Goal: Task Accomplishment & Management: Use online tool/utility

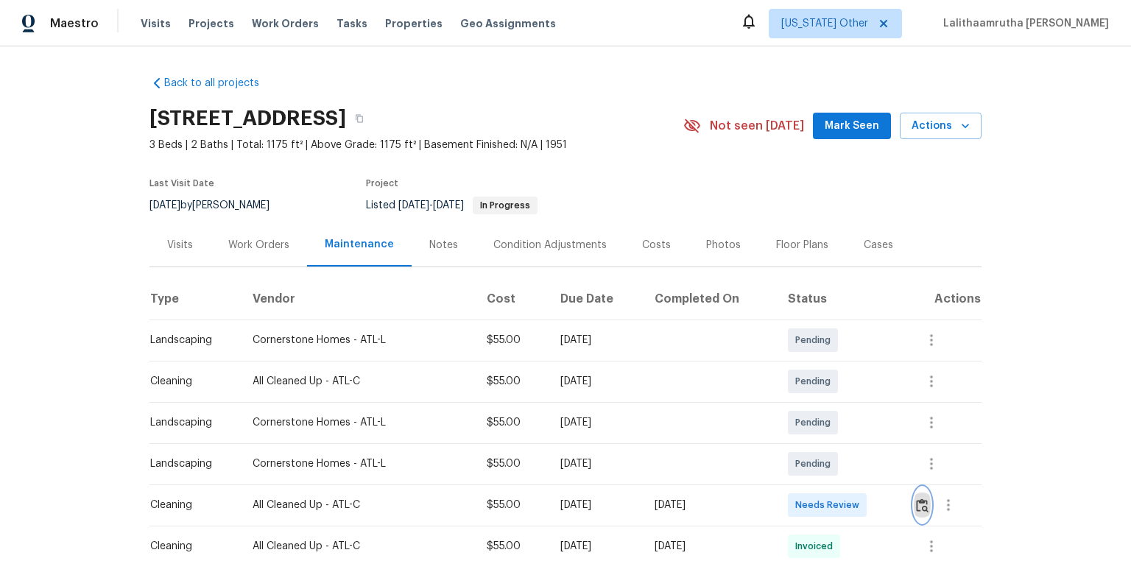
click at [804, 377] on img "button" at bounding box center [922, 506] width 13 height 14
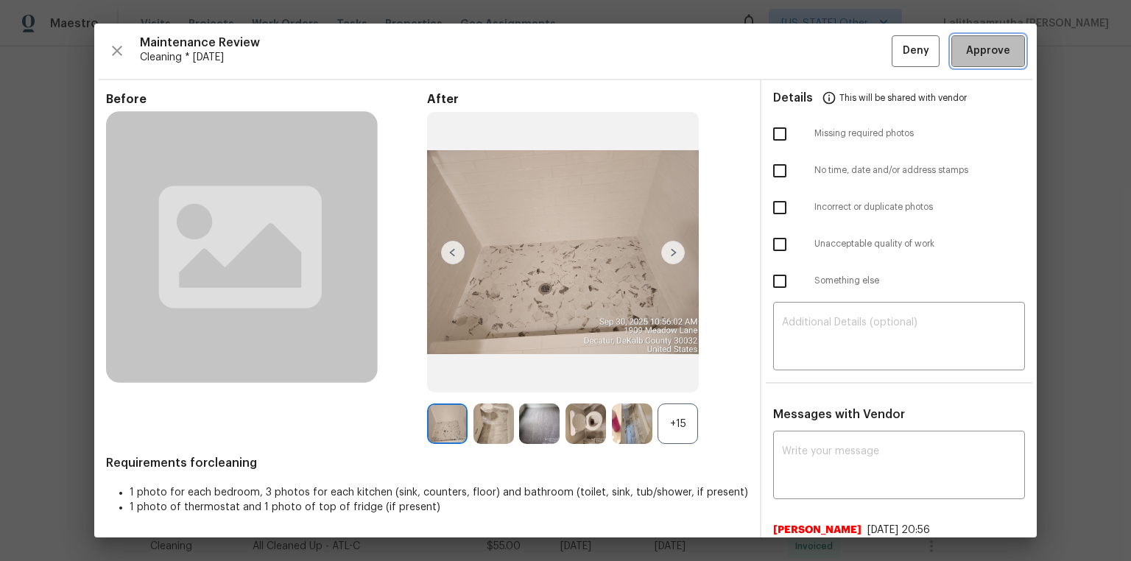
click at [804, 43] on span "Approve" at bounding box center [988, 51] width 44 height 18
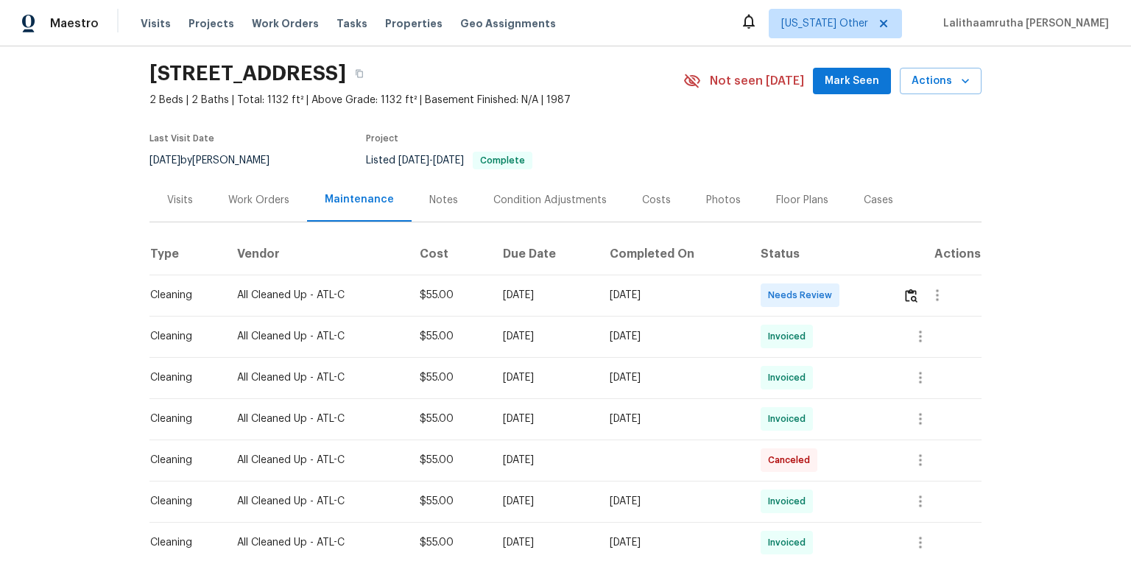
scroll to position [118, 0]
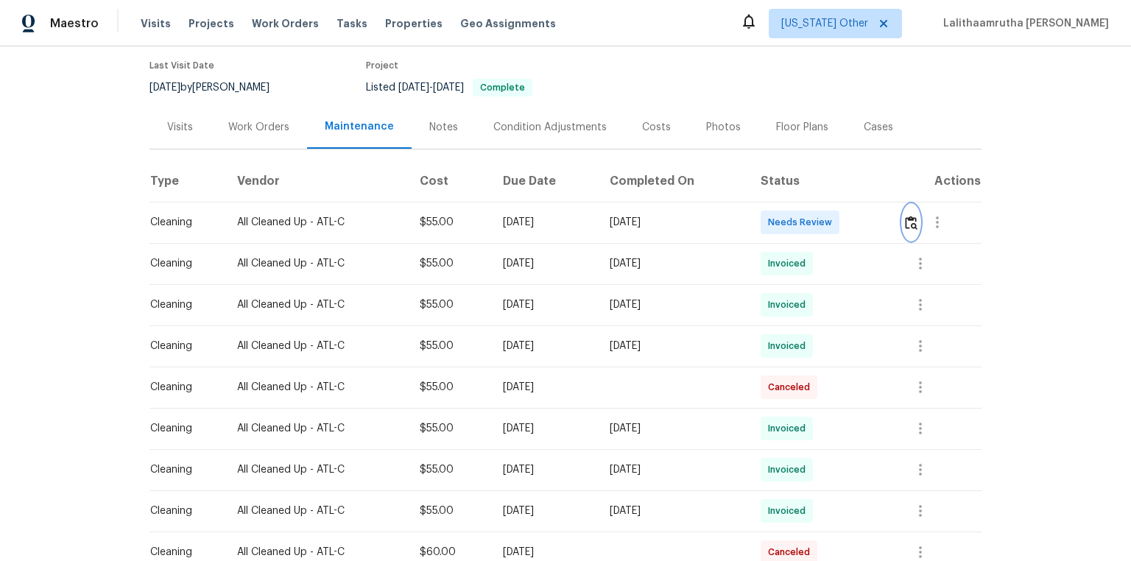
click at [804, 222] on img "button" at bounding box center [911, 223] width 13 height 14
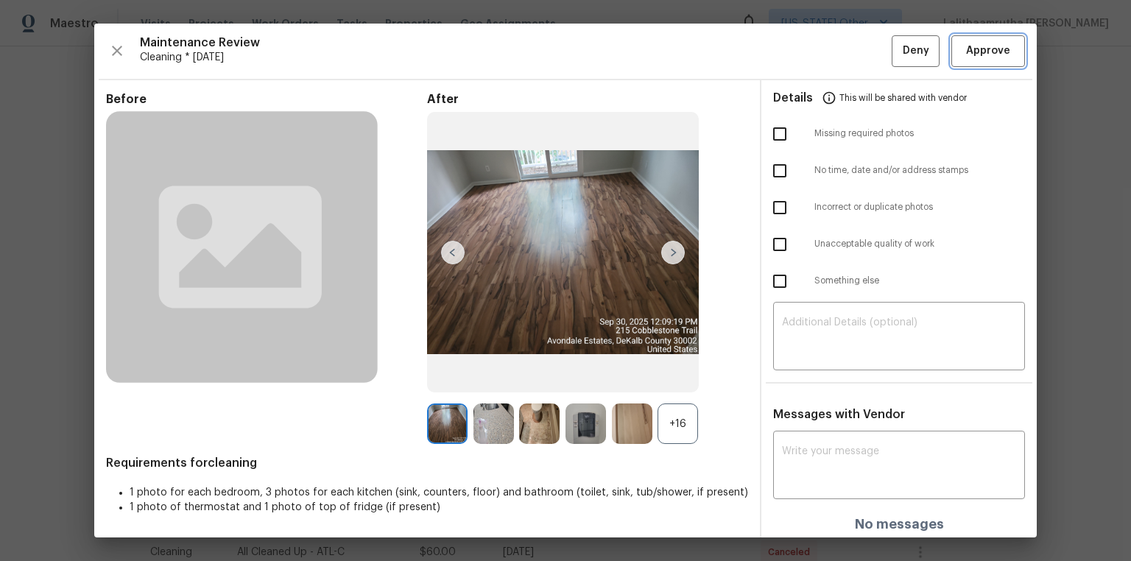
click at [804, 59] on span "Approve" at bounding box center [988, 51] width 44 height 18
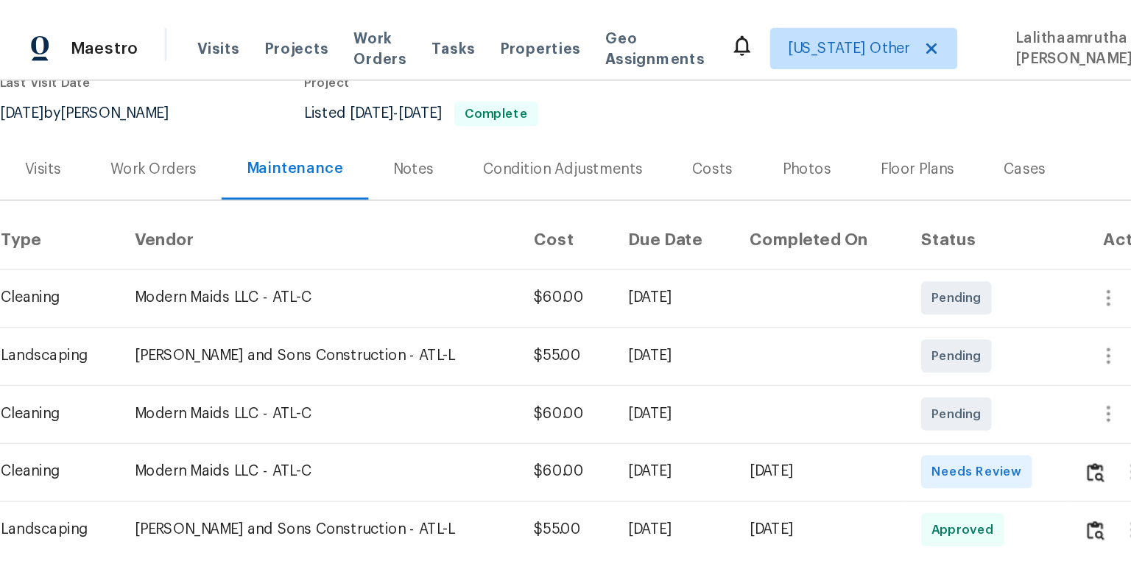
scroll to position [177, 0]
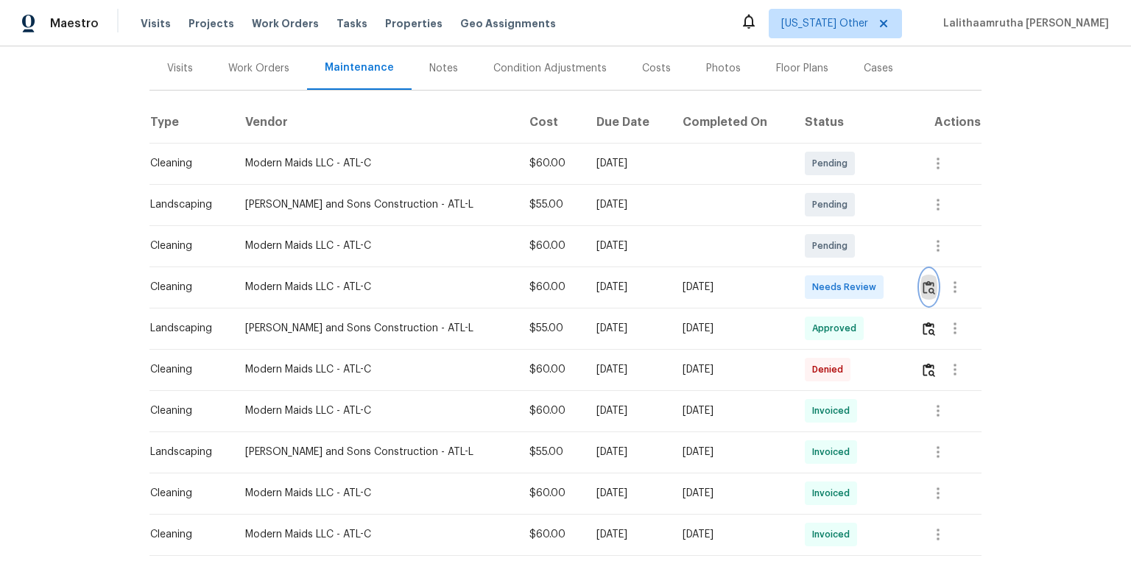
click at [804, 285] on img "button" at bounding box center [929, 288] width 13 height 14
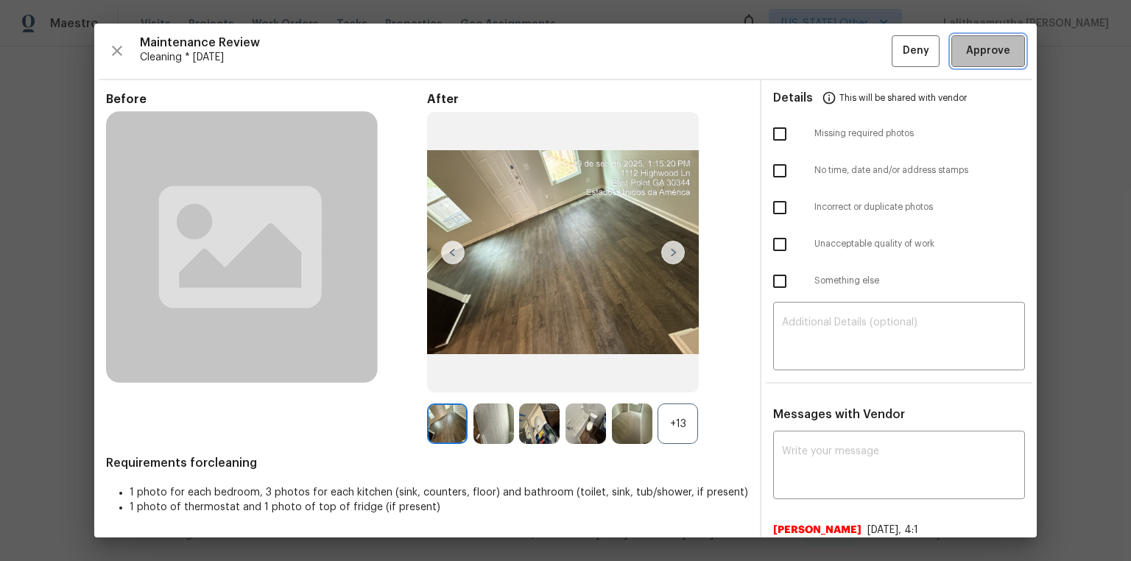
click at [804, 48] on span "Approve" at bounding box center [988, 51] width 44 height 18
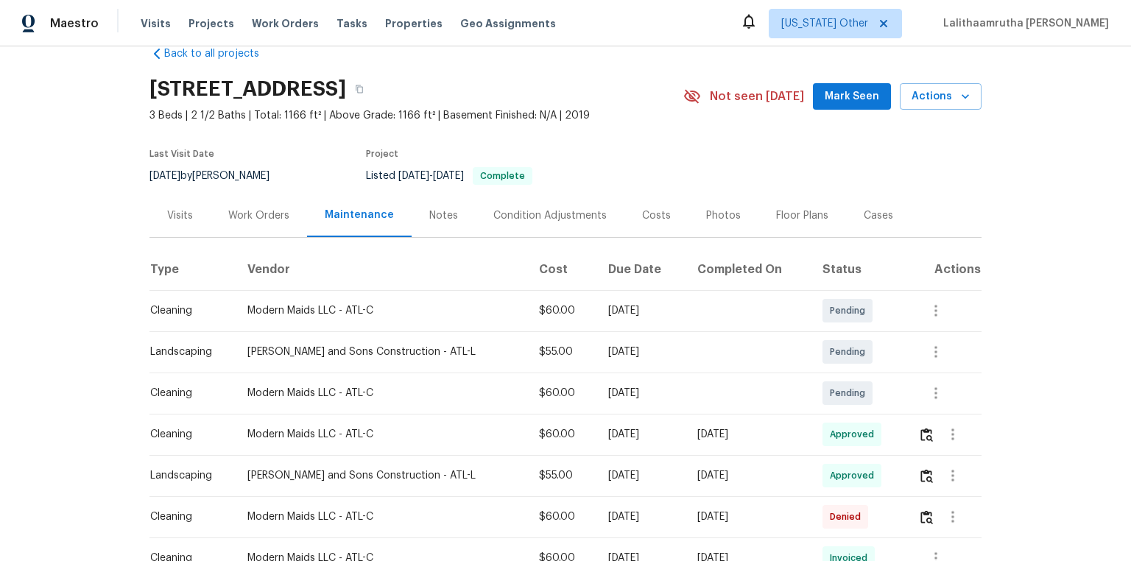
scroll to position [0, 0]
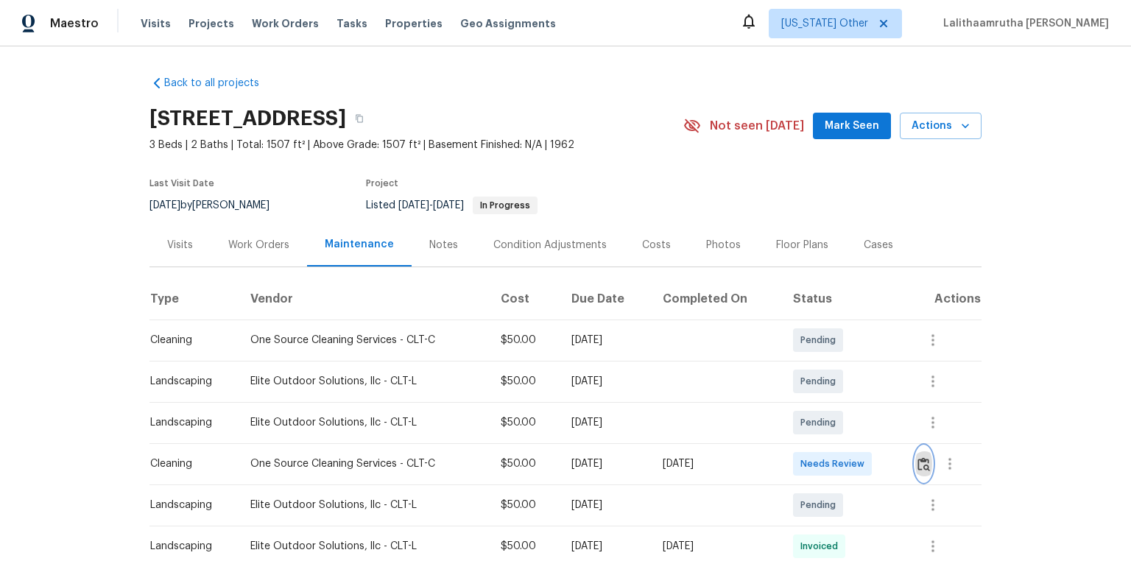
click at [804, 377] on img "button" at bounding box center [924, 464] width 13 height 14
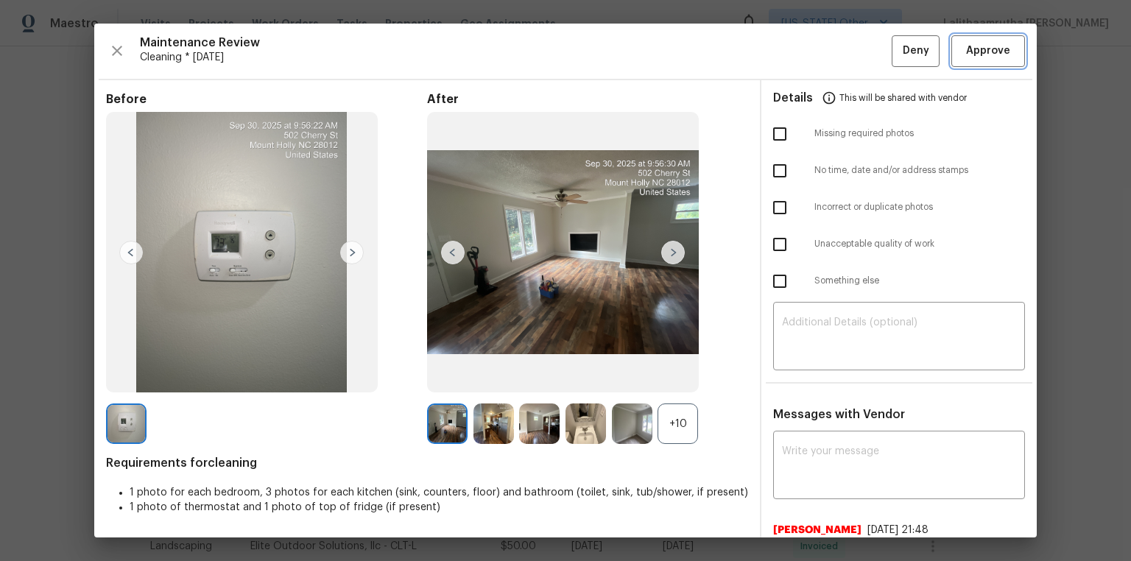
click at [804, 43] on span "Approve" at bounding box center [988, 51] width 44 height 18
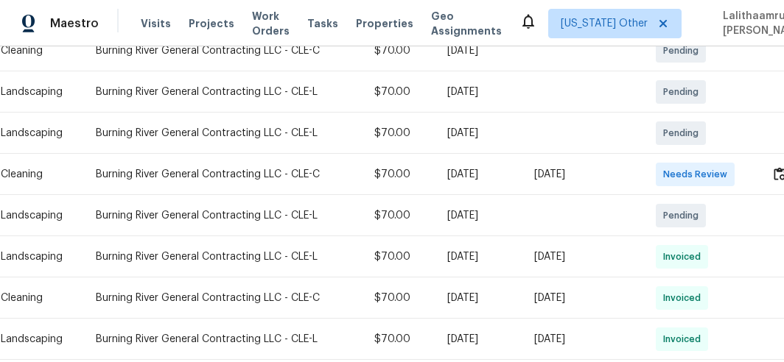
scroll to position [286, 49]
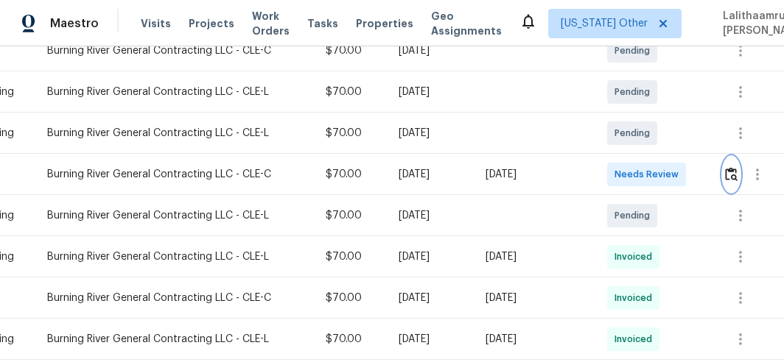
click at [729, 168] on img "button" at bounding box center [731, 174] width 13 height 14
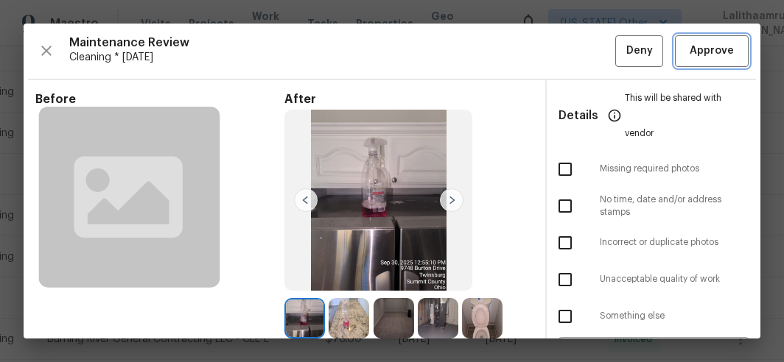
click at [689, 50] on span "Approve" at bounding box center [711, 51] width 44 height 18
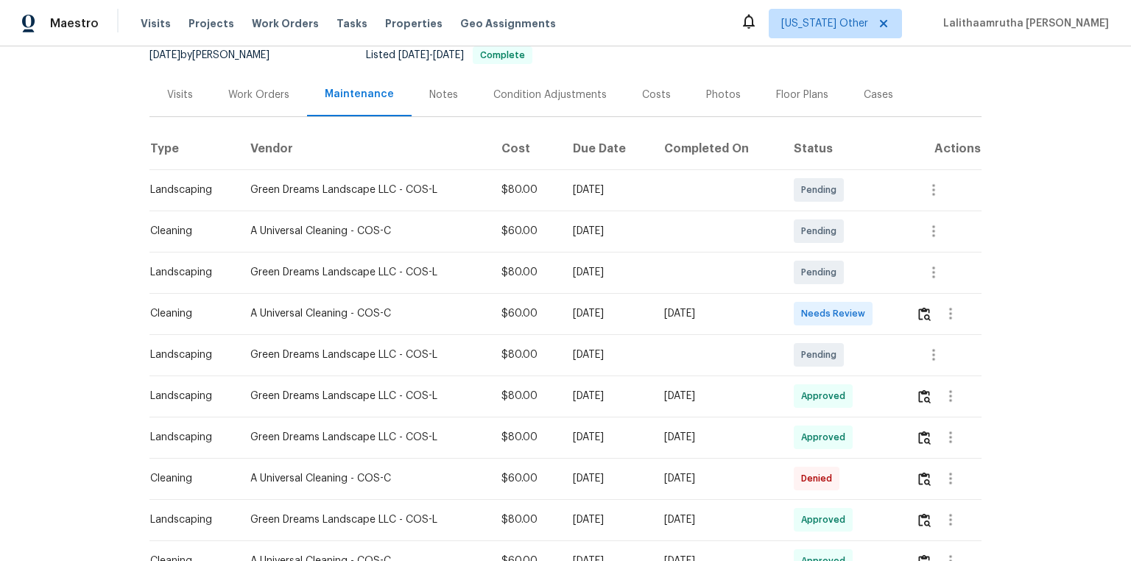
scroll to position [177, 0]
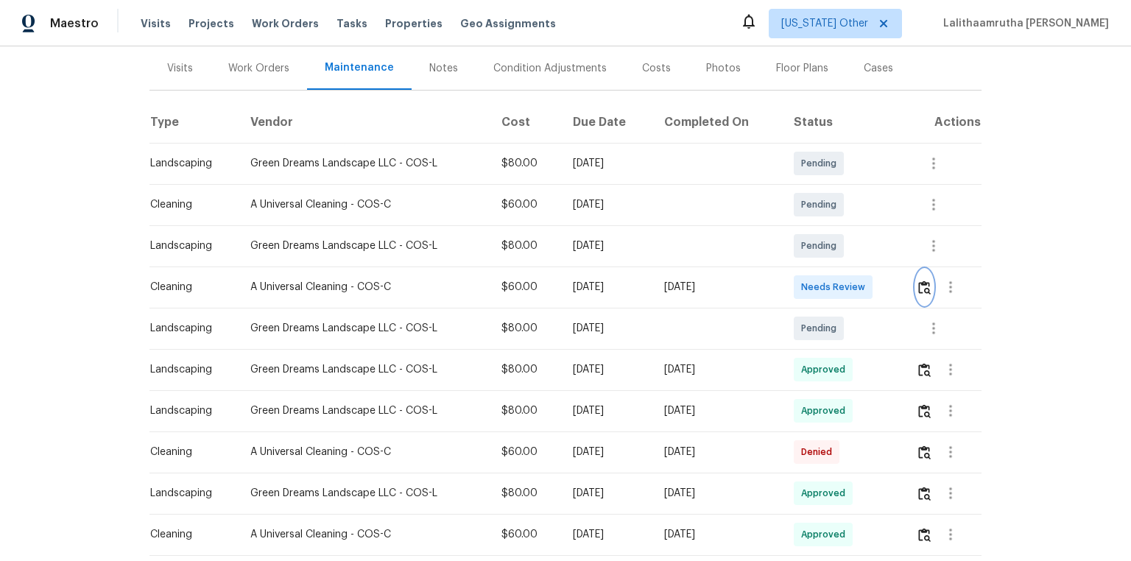
click at [804, 290] on img "button" at bounding box center [925, 288] width 13 height 14
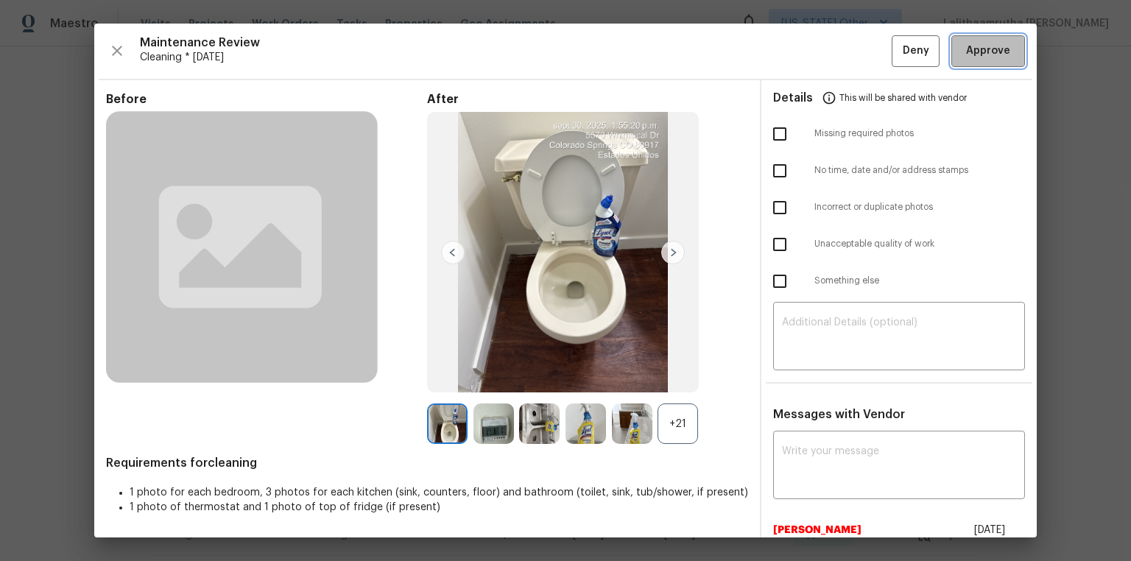
click at [804, 51] on span "Approve" at bounding box center [988, 51] width 44 height 18
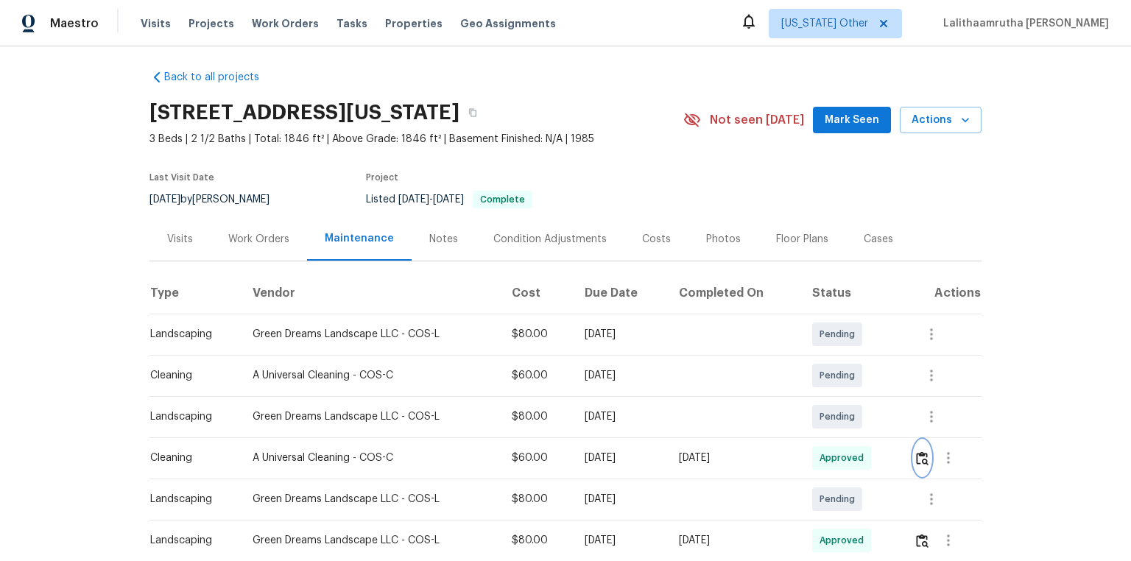
scroll to position [0, 0]
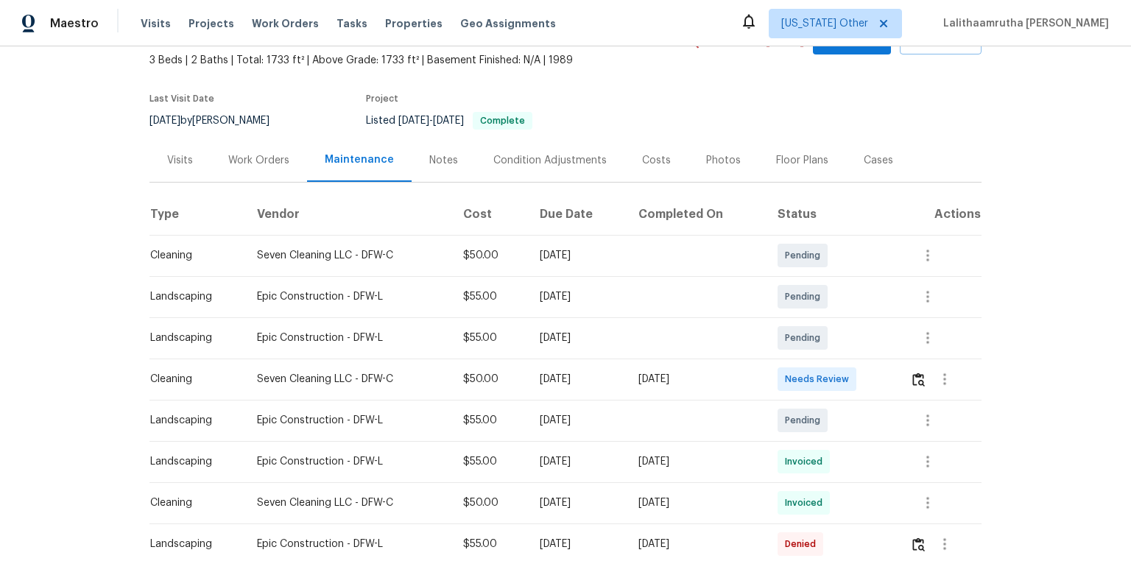
scroll to position [118, 0]
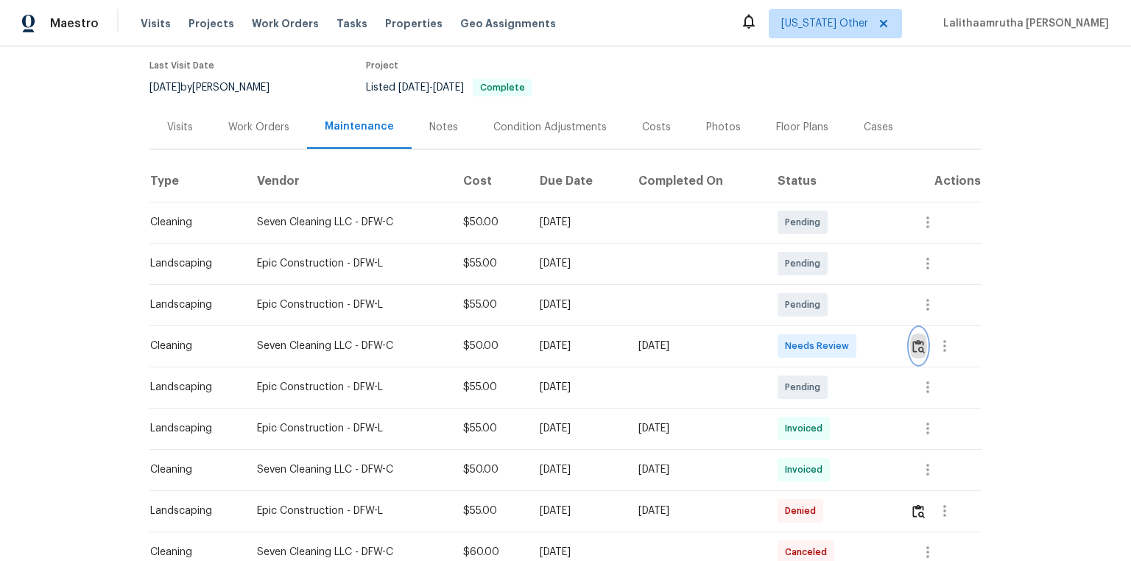
click at [804, 348] on img "button" at bounding box center [919, 347] width 13 height 14
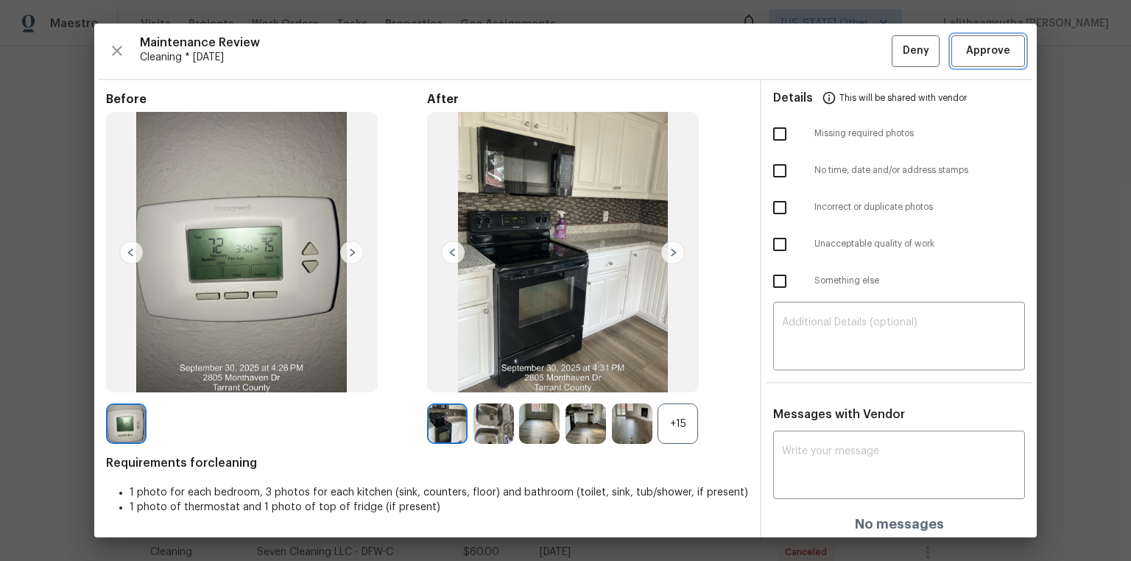
click at [804, 47] on span "Approve" at bounding box center [988, 51] width 44 height 18
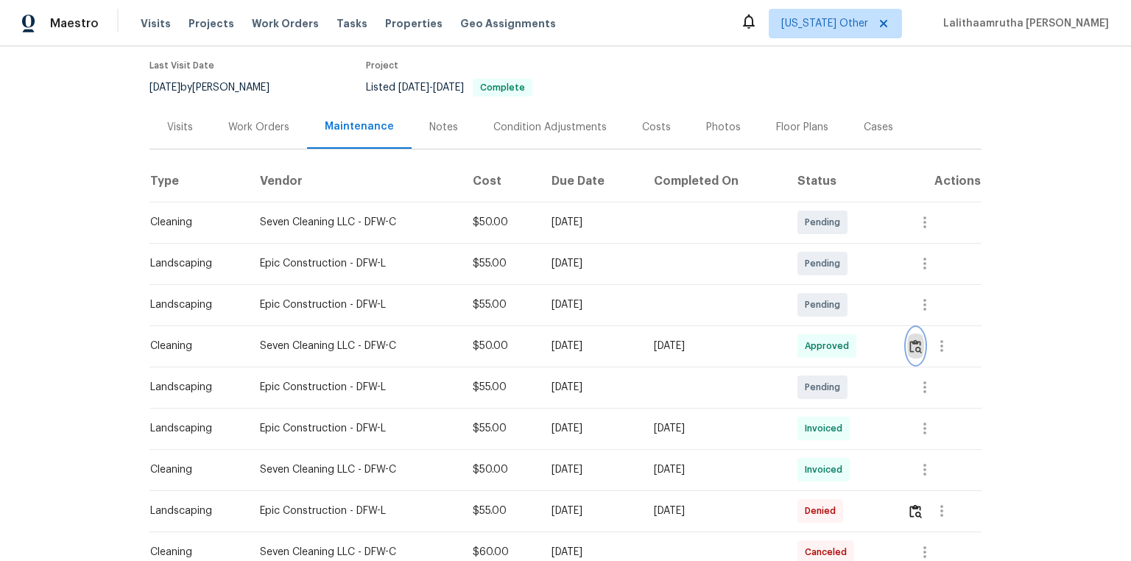
click at [804, 347] on img "button" at bounding box center [916, 347] width 13 height 14
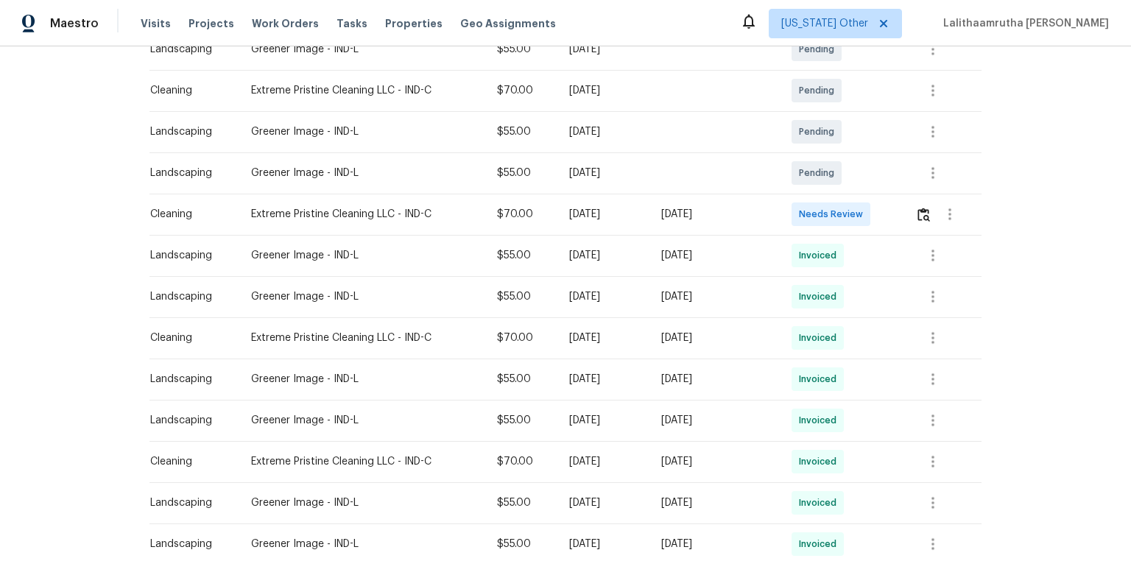
scroll to position [295, 0]
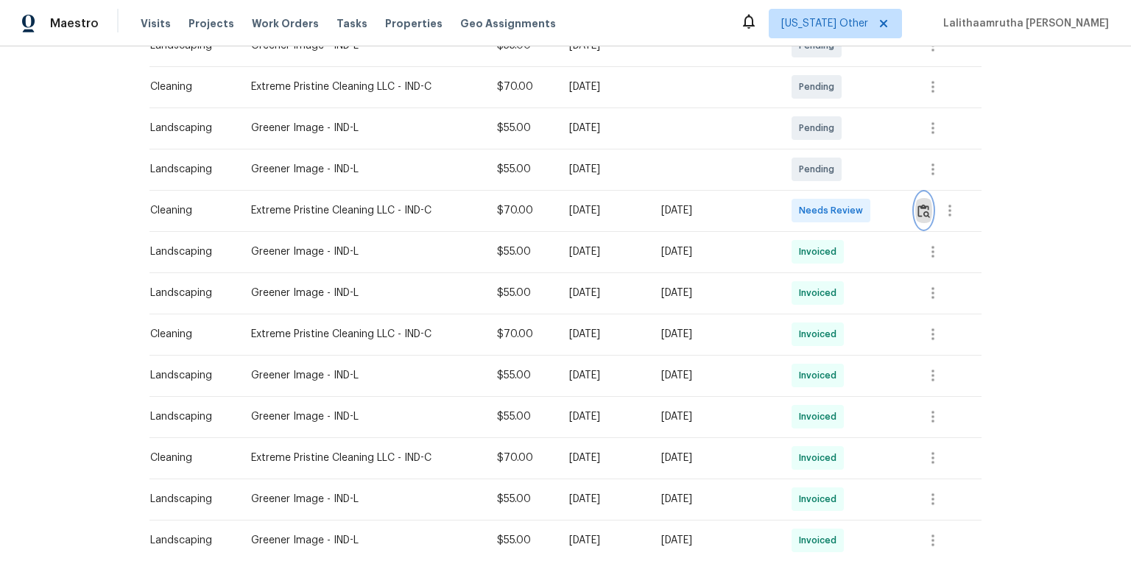
click at [804, 209] on img "button" at bounding box center [924, 211] width 13 height 14
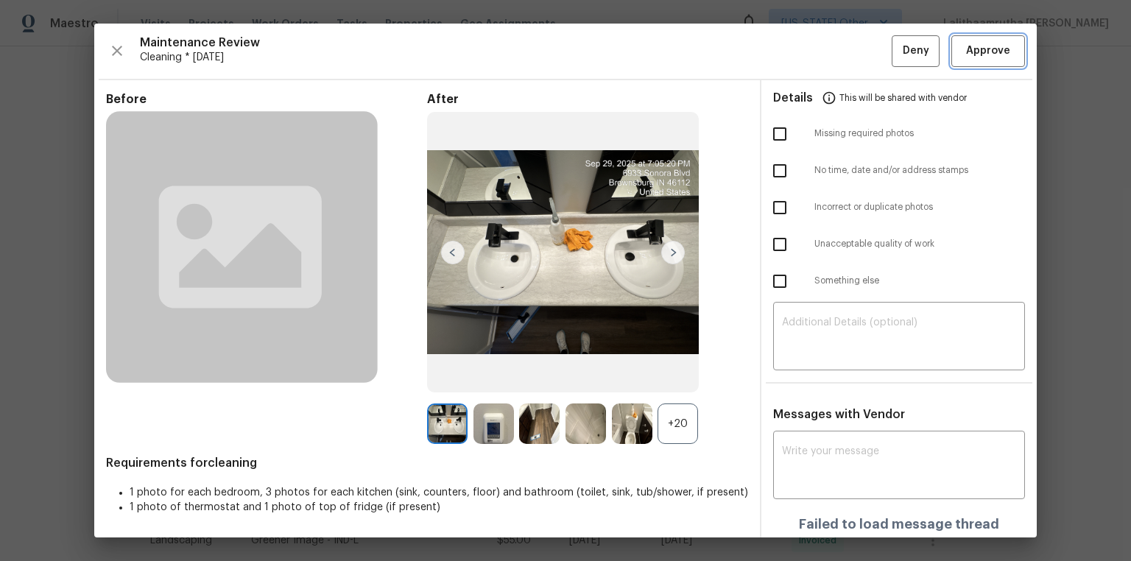
click at [804, 45] on span "Approve" at bounding box center [988, 51] width 44 height 18
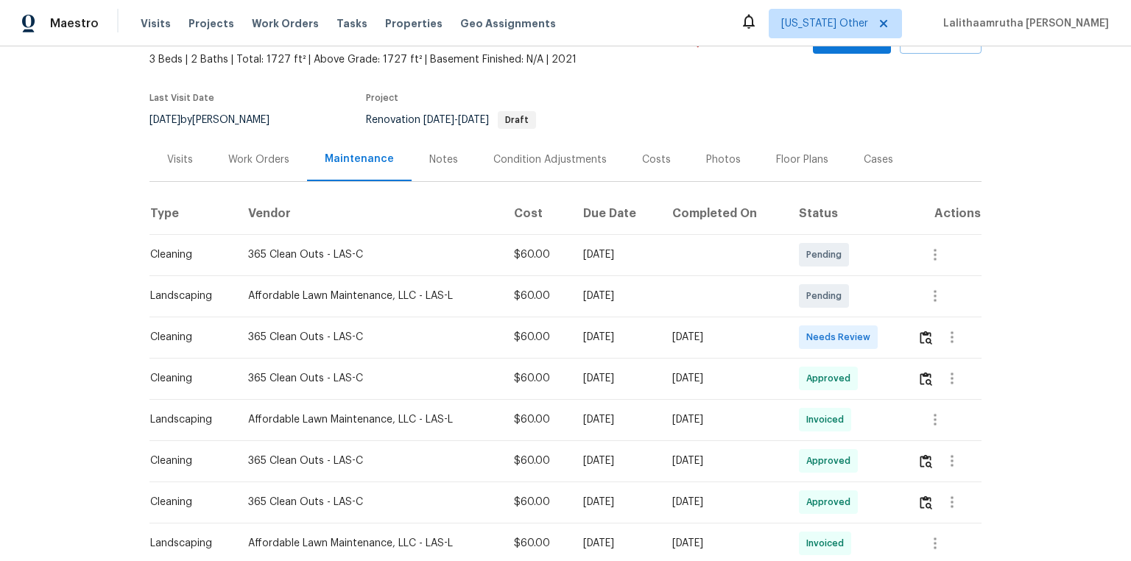
scroll to position [177, 0]
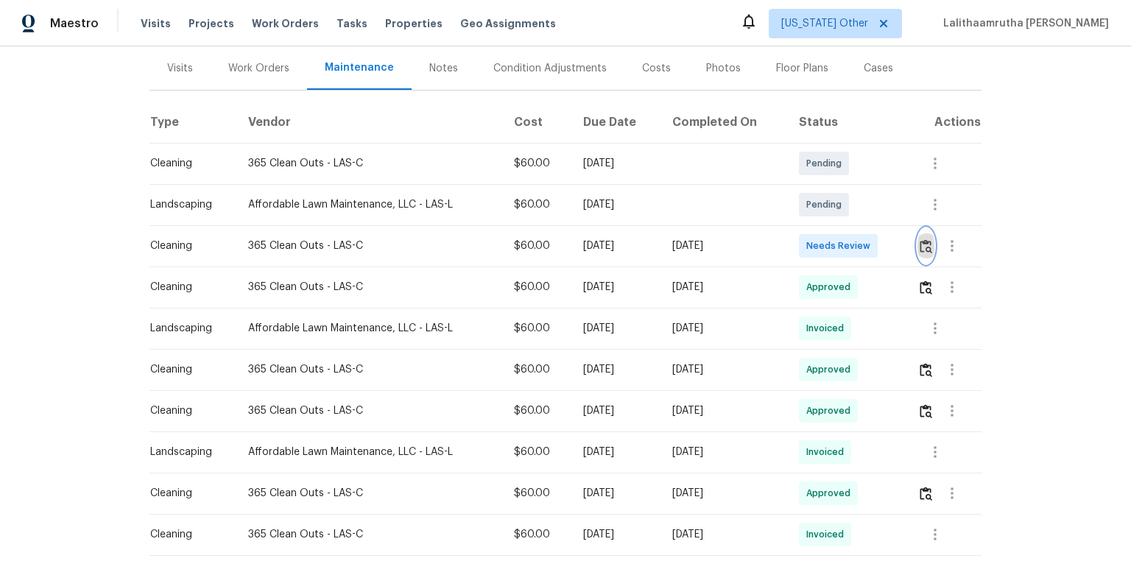
click at [804, 242] on img "button" at bounding box center [926, 246] width 13 height 14
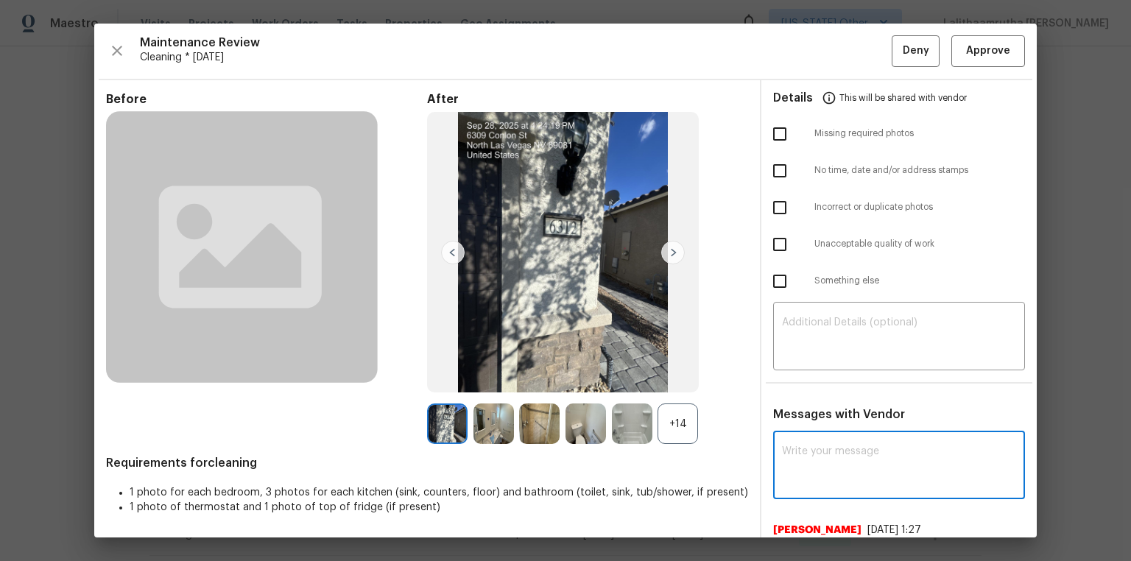
click at [804, 377] on textarea at bounding box center [899, 466] width 234 height 41
paste textarea "Maintenance Audit Team: Hello! Unfortunately, this cleaning visit completed on …"
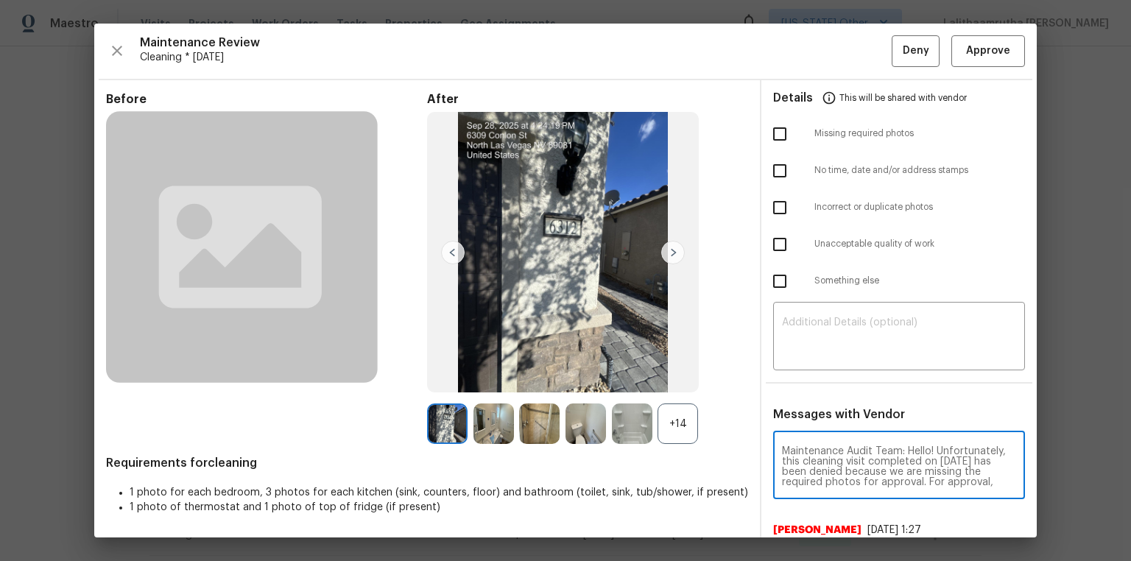
scroll to position [175, 0]
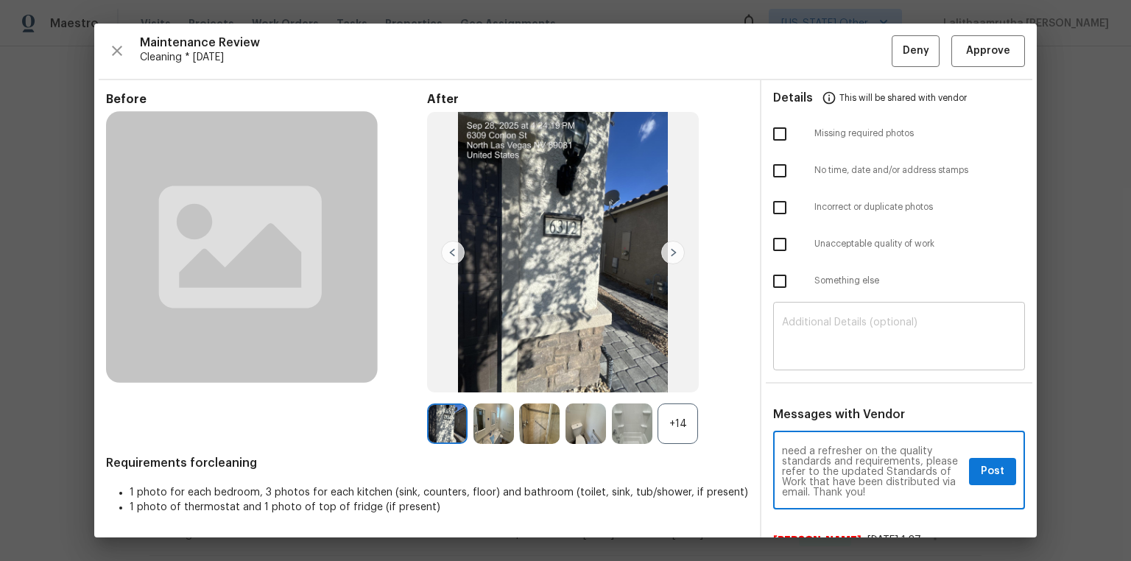
type textarea "Maintenance Audit Team: Hello! Unfortunately, this cleaning visit completed on …"
click at [804, 350] on textarea at bounding box center [899, 337] width 234 height 41
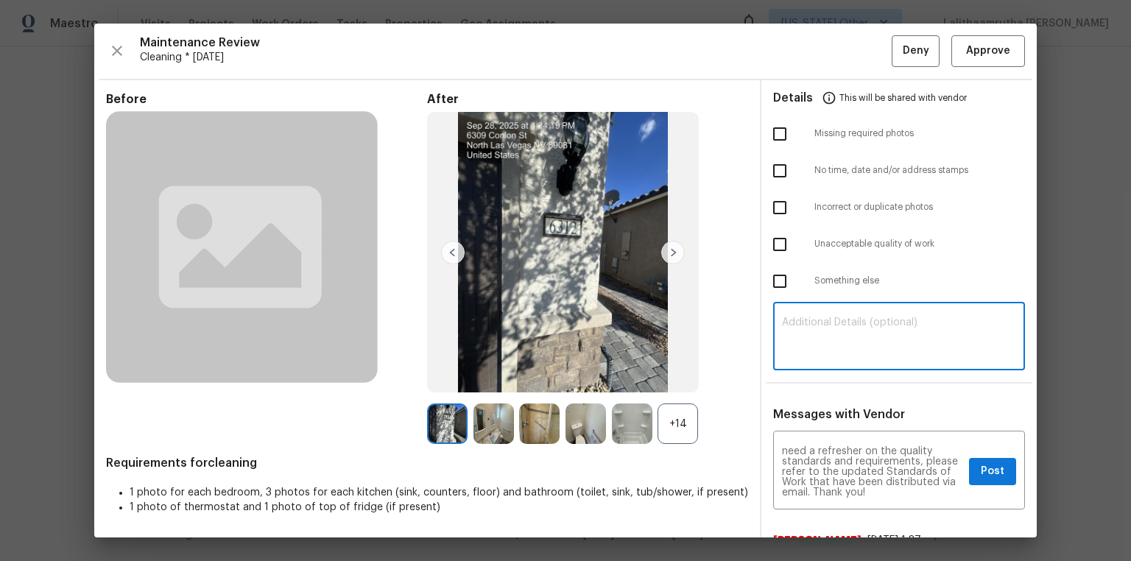
paste textarea "Maintenance Audit Team: Hello! Unfortunately, this cleaning visit completed on …"
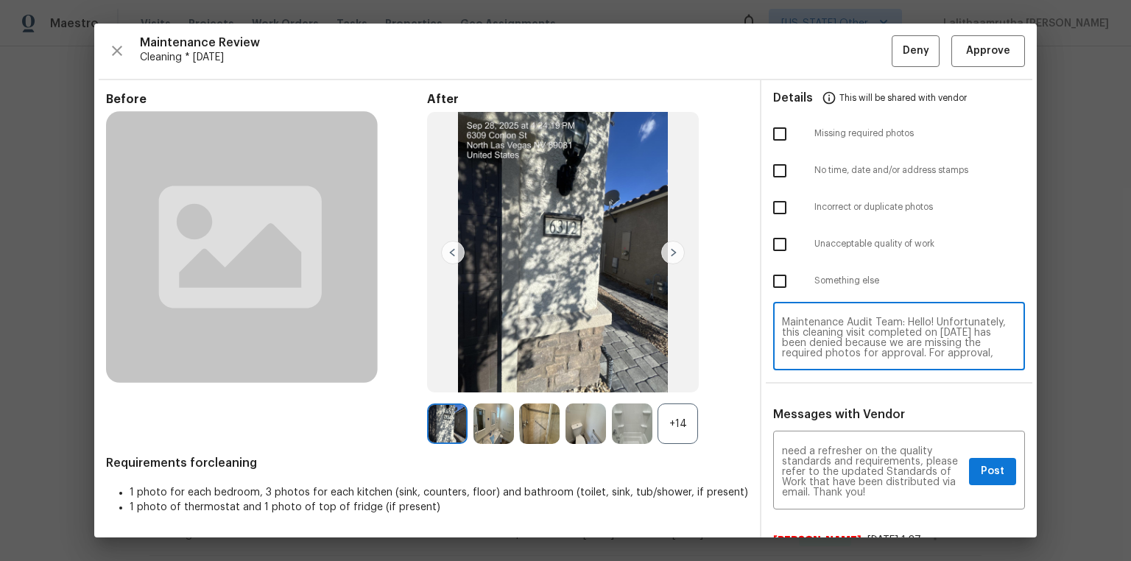
scroll to position [124, 0]
type textarea "Maintenance Audit Team: Hello! Unfortunately, this cleaning visit completed on …"
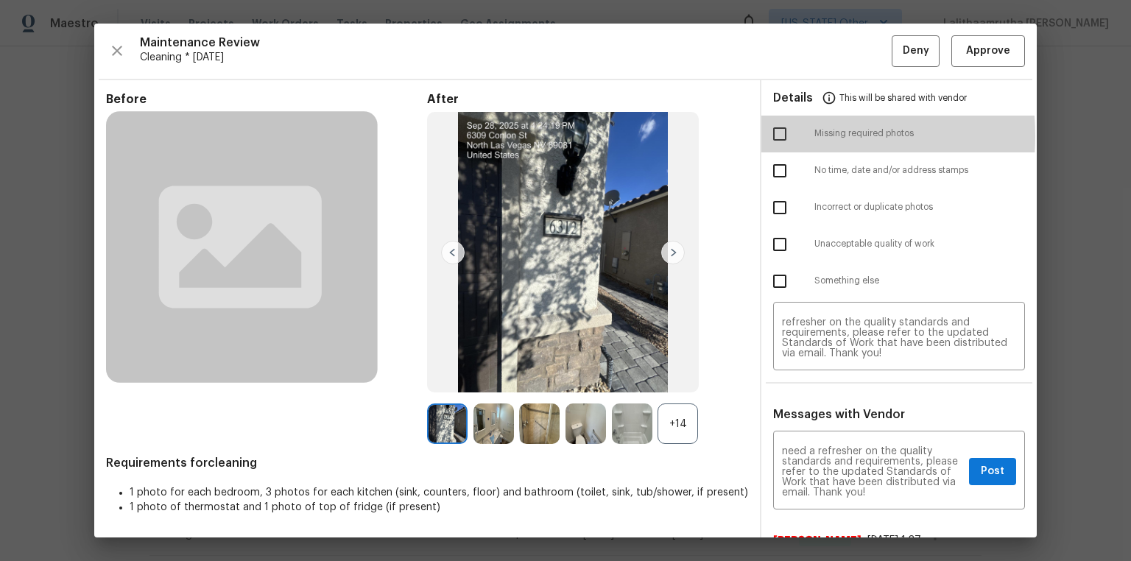
click at [768, 136] on input "checkbox" at bounding box center [780, 134] width 31 height 31
checkbox input "true"
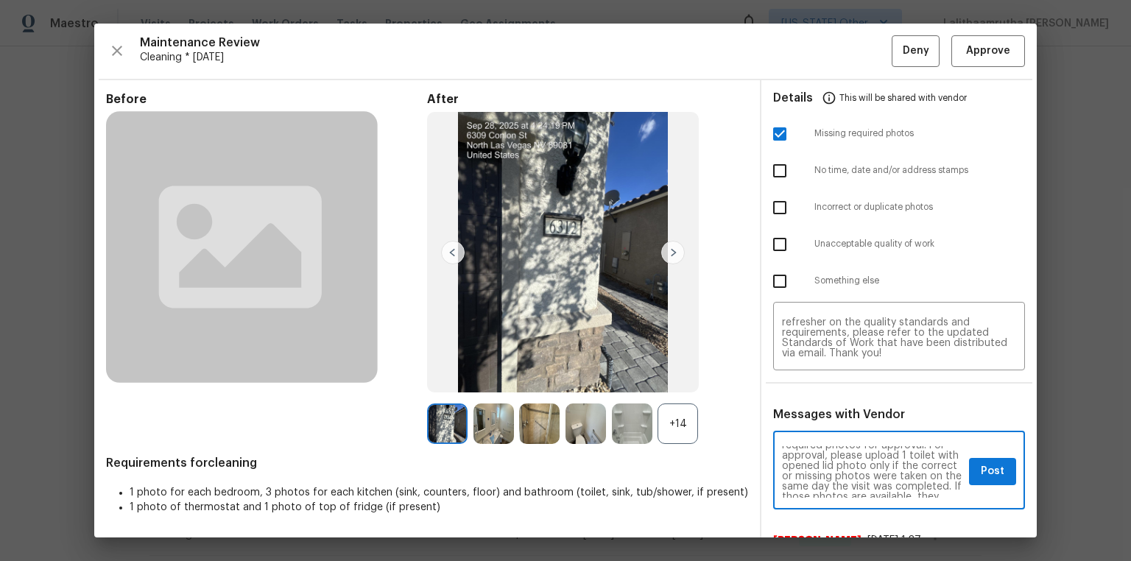
scroll to position [71, 0]
click at [804, 377] on button "Post" at bounding box center [992, 471] width 47 height 27
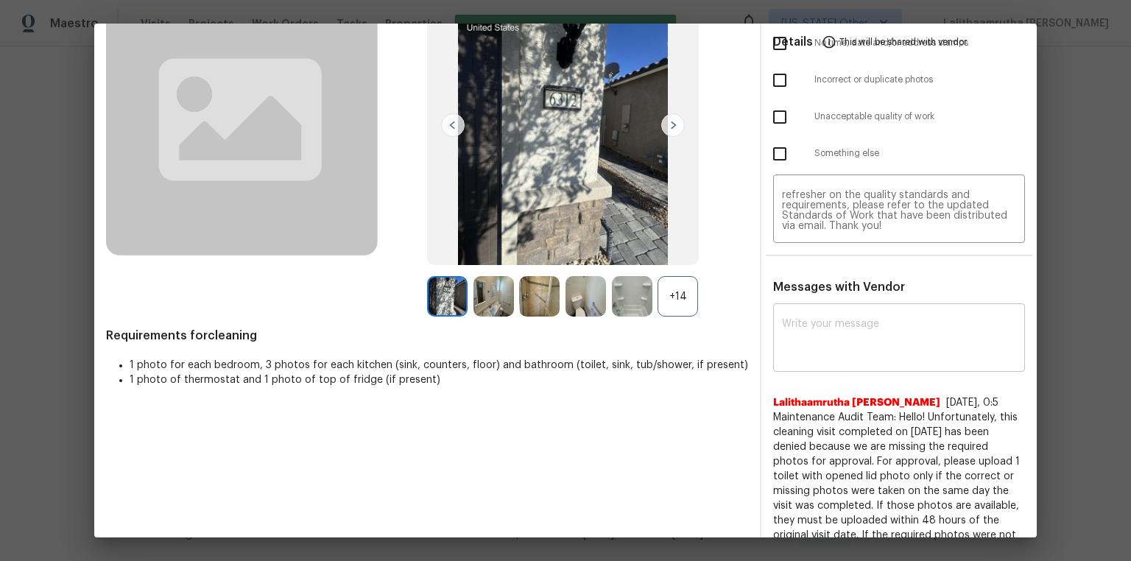
scroll to position [0, 0]
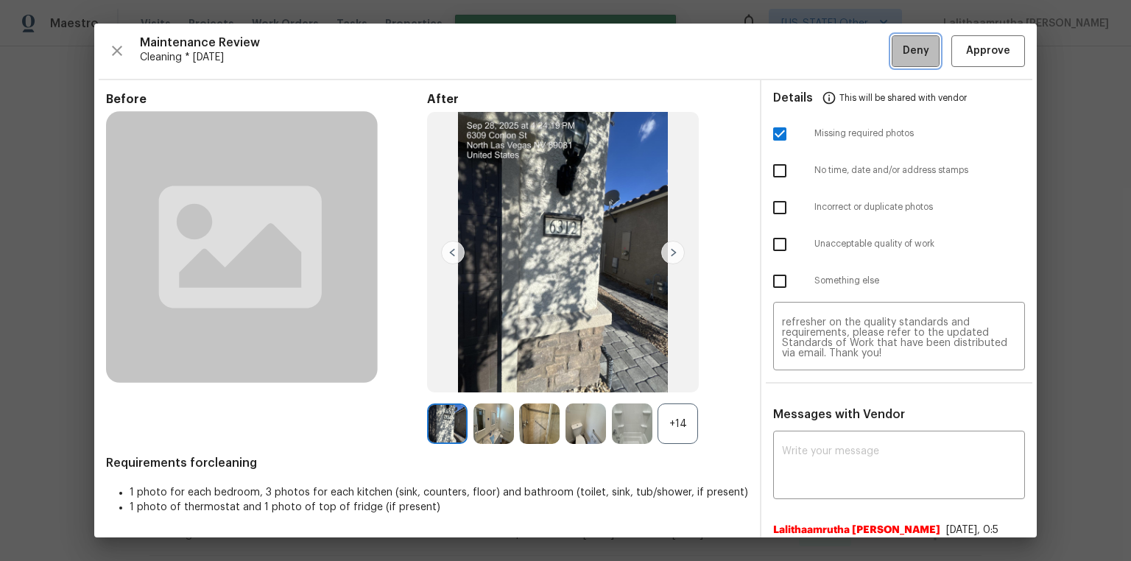
click at [804, 41] on button "Deny" at bounding box center [916, 51] width 48 height 32
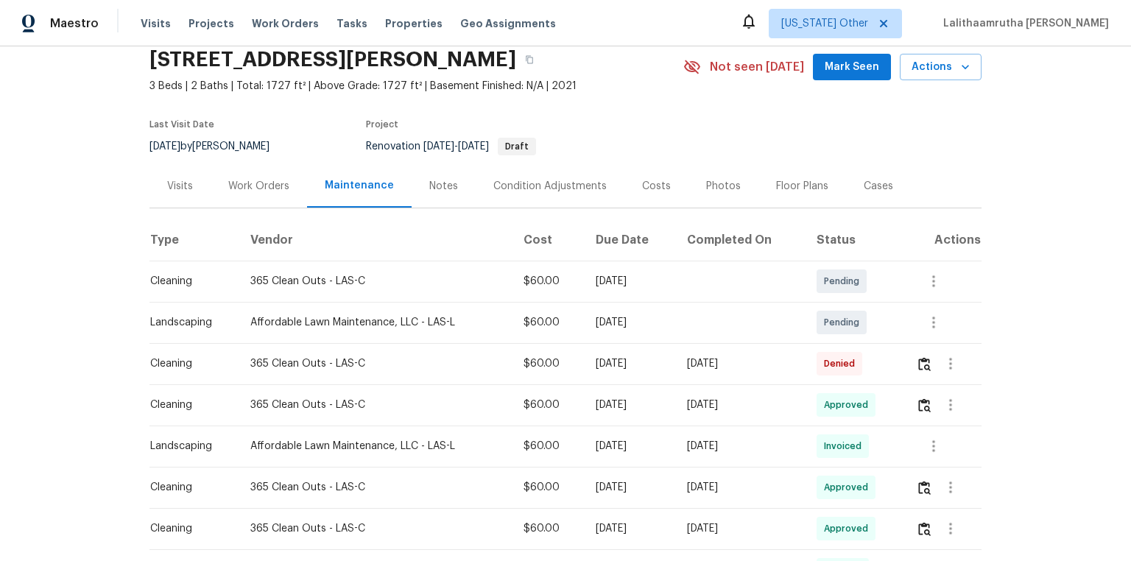
scroll to position [59, 0]
click at [804, 367] on img "button" at bounding box center [925, 364] width 13 height 14
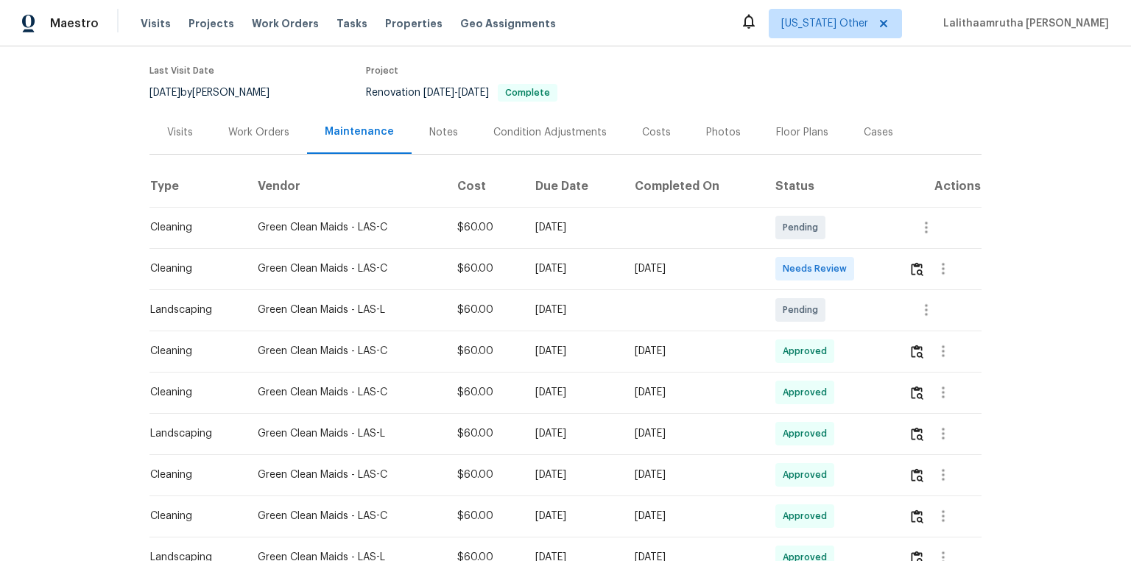
scroll to position [118, 0]
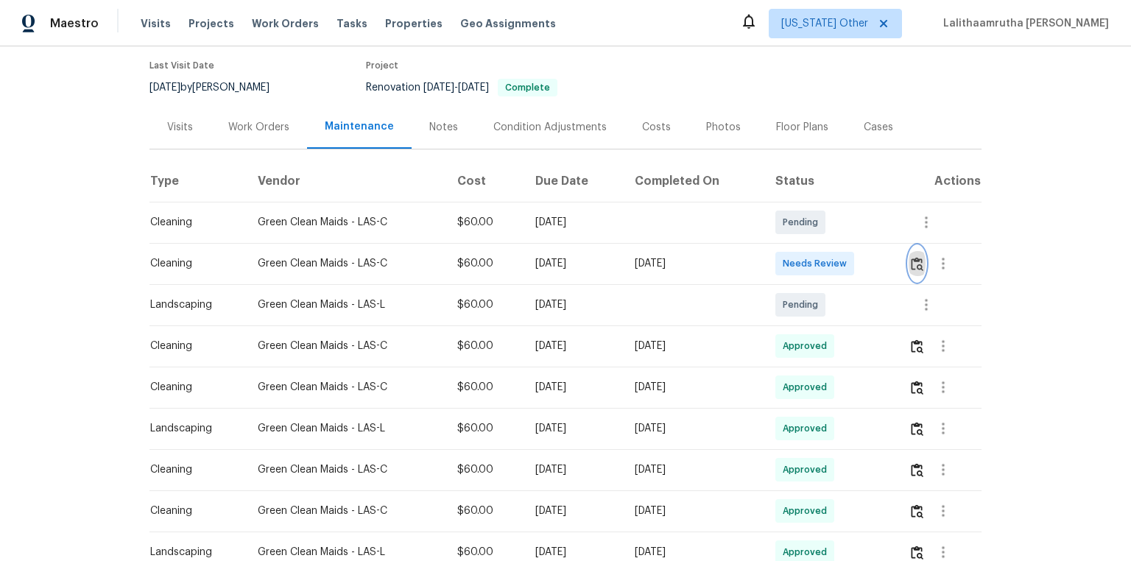
click at [916, 261] on img "button" at bounding box center [917, 264] width 13 height 14
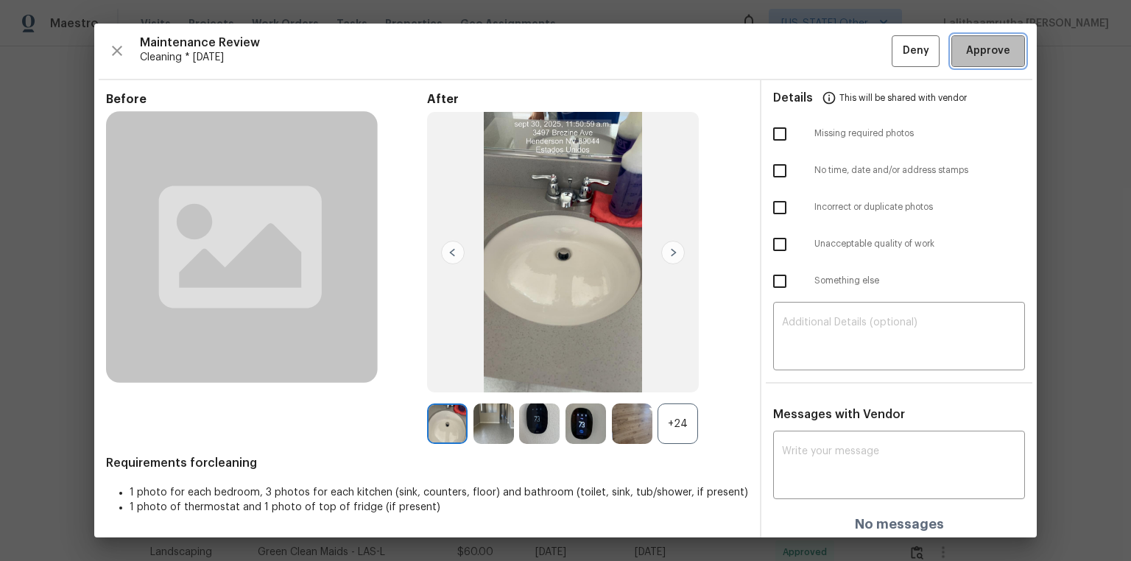
click at [983, 35] on button "Approve" at bounding box center [989, 51] width 74 height 32
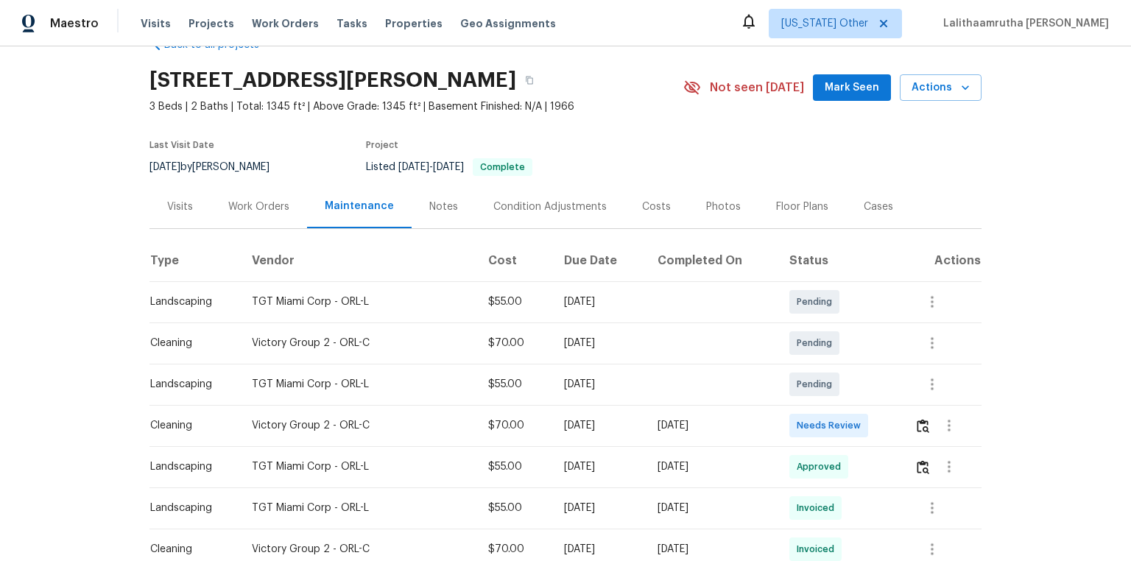
scroll to position [59, 0]
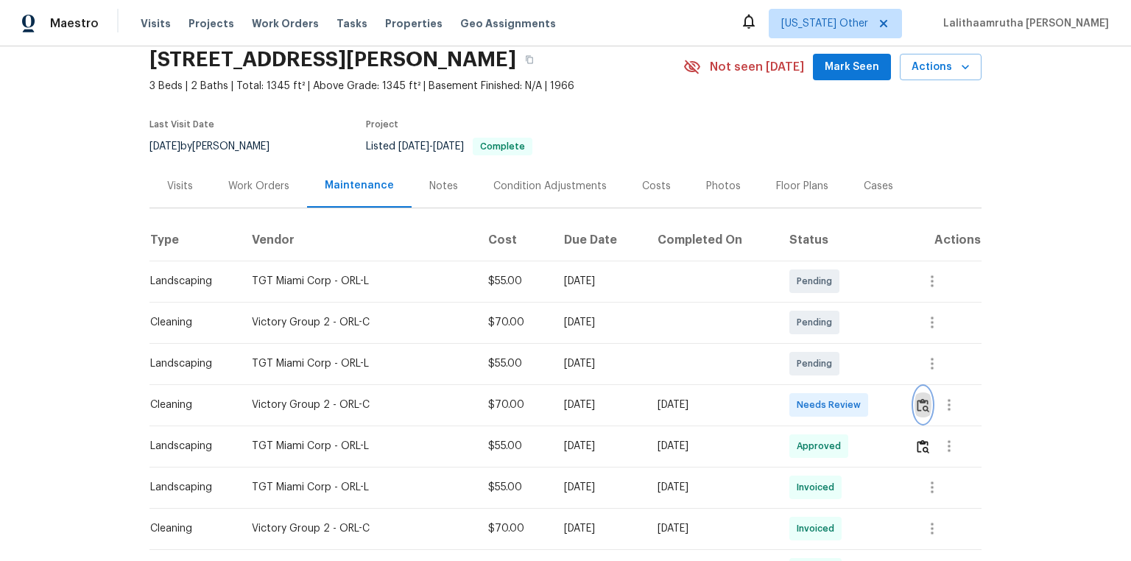
click at [804, 377] on img "button" at bounding box center [923, 405] width 13 height 14
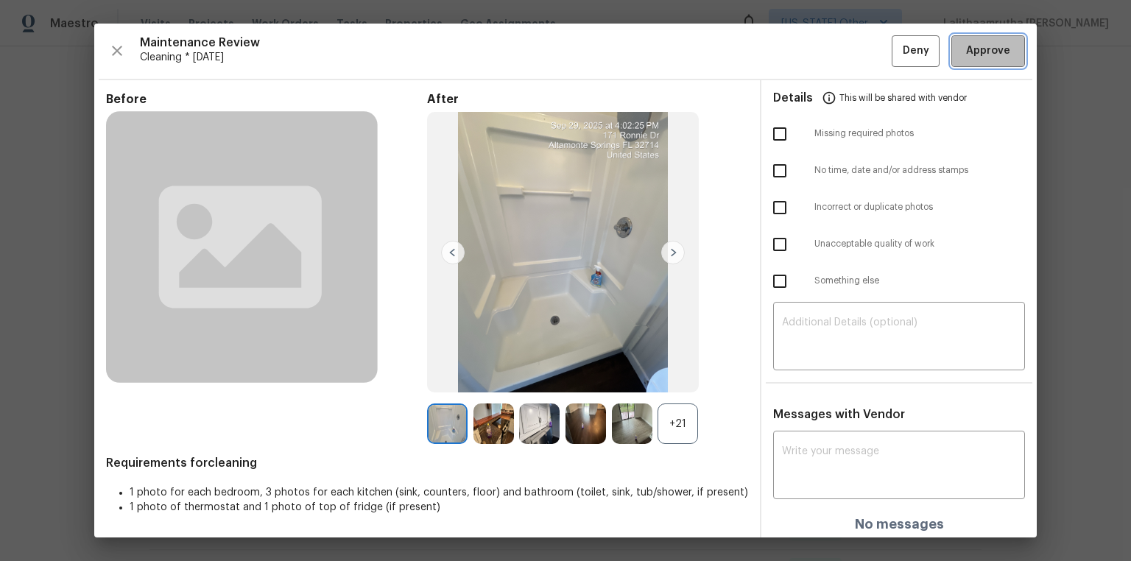
click at [804, 55] on span "Approve" at bounding box center [988, 51] width 44 height 18
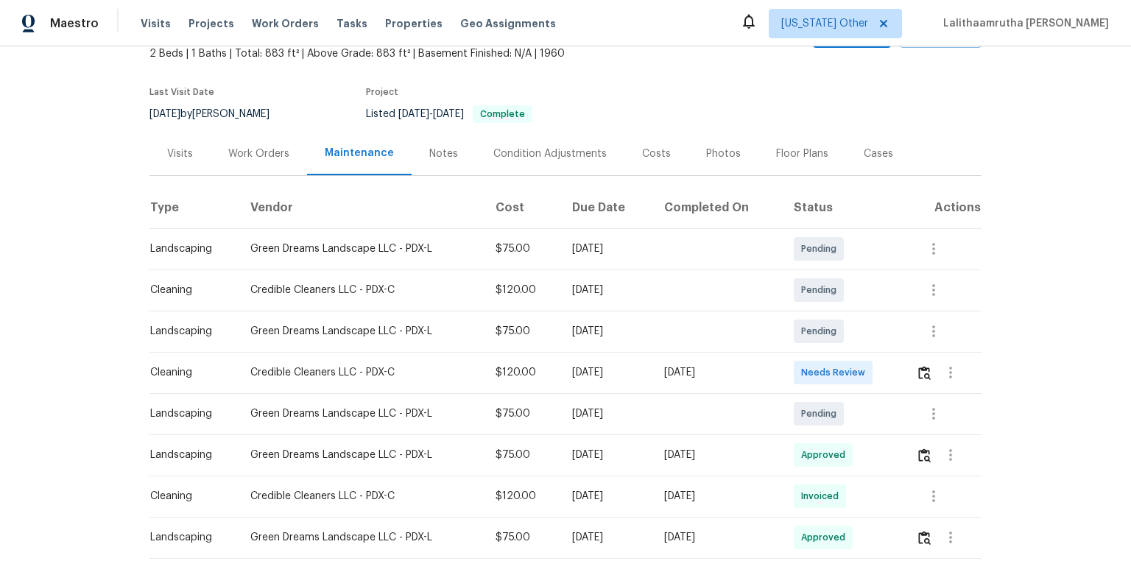
scroll to position [177, 0]
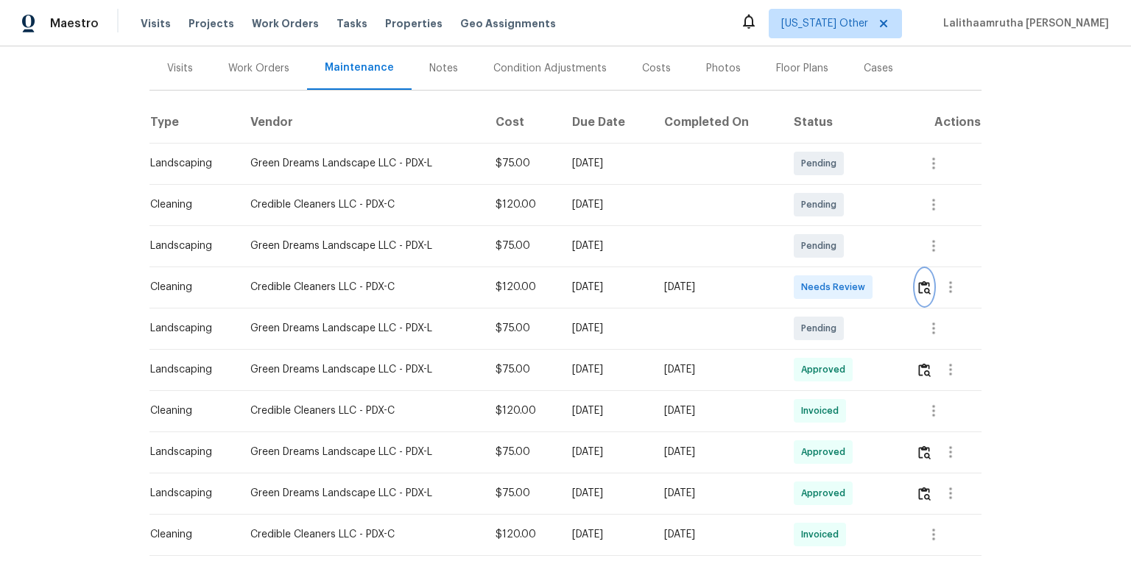
click at [804, 282] on button "button" at bounding box center [924, 287] width 17 height 35
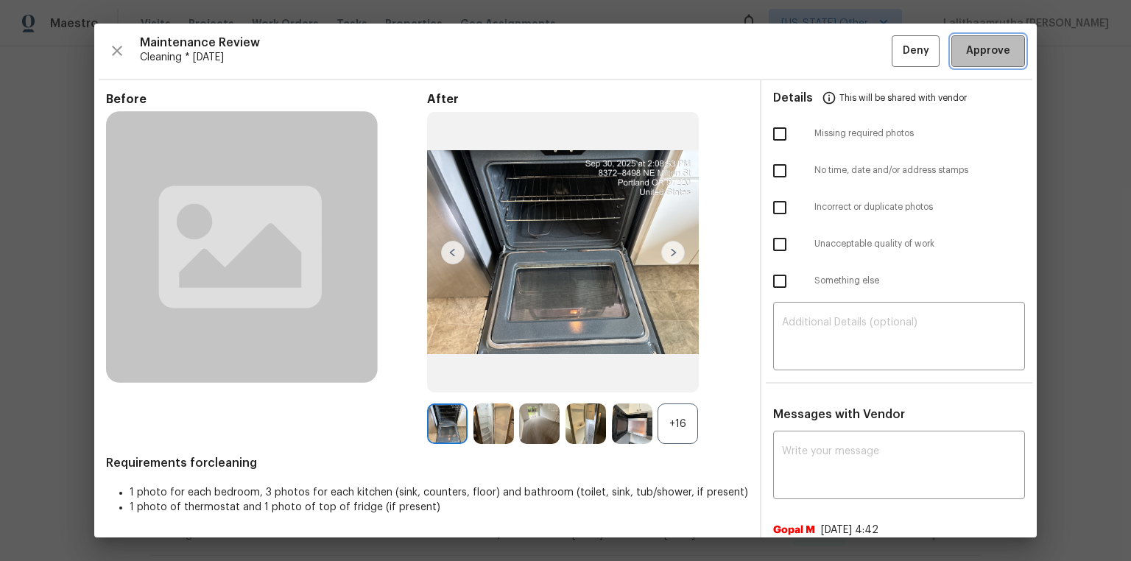
click at [804, 48] on span "Approve" at bounding box center [988, 51] width 44 height 18
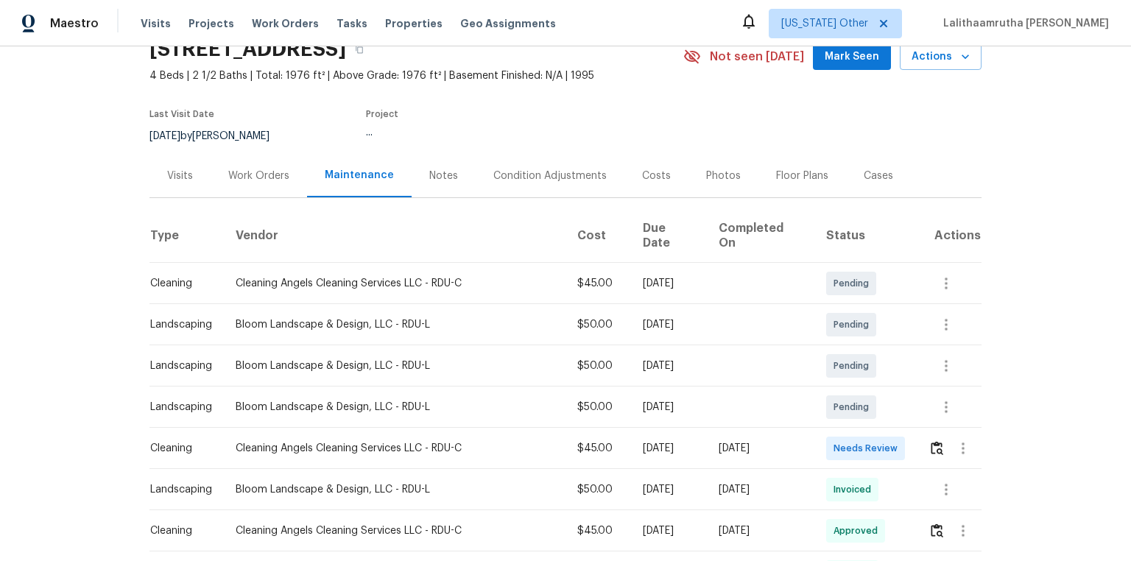
scroll to position [177, 0]
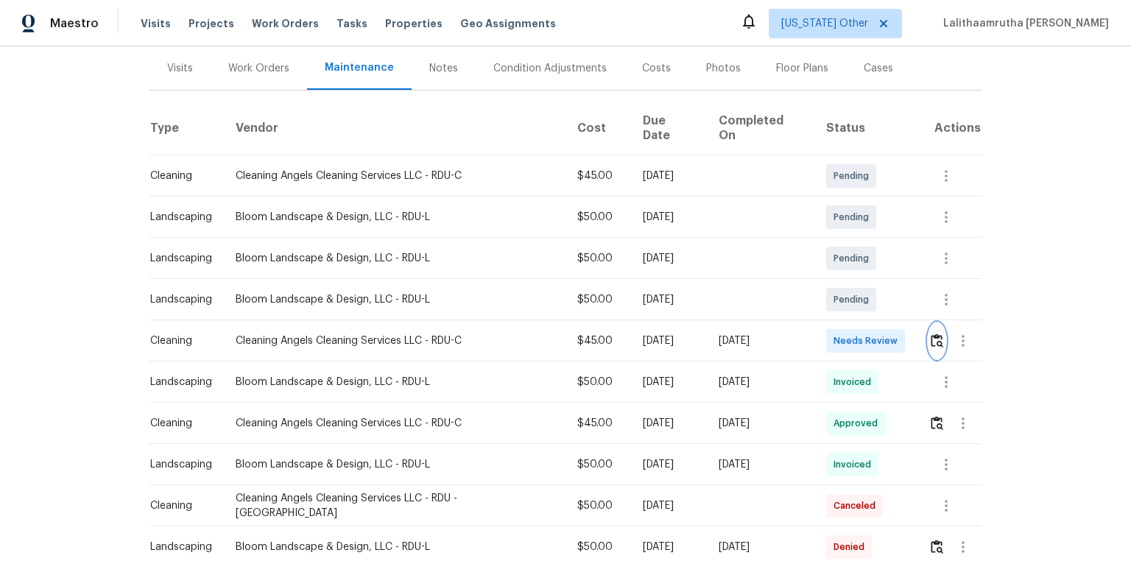
click at [804, 333] on button "button" at bounding box center [937, 340] width 17 height 35
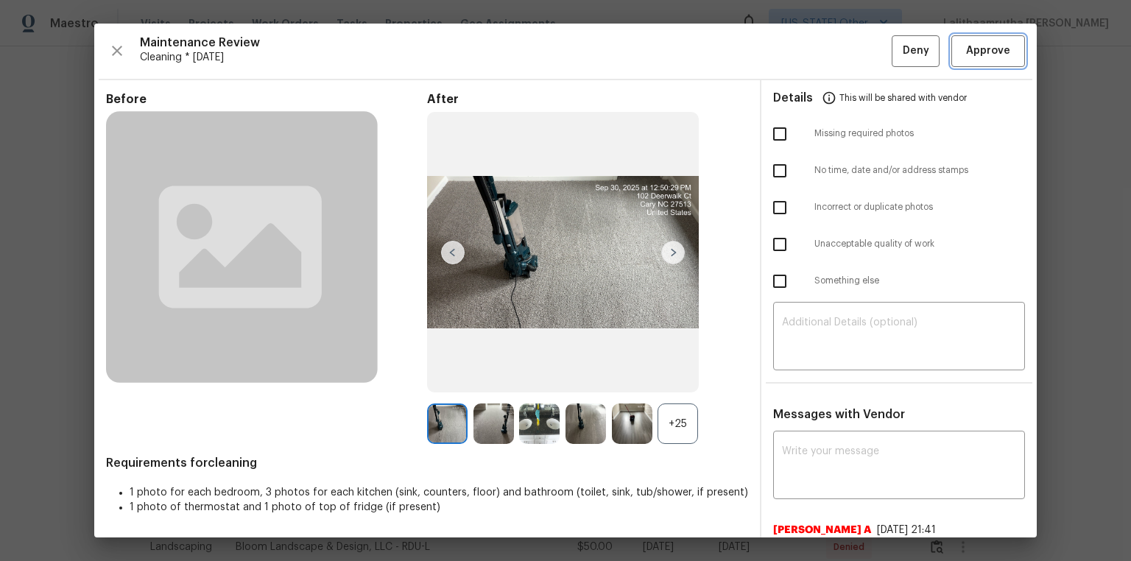
click at [804, 54] on span "Approve" at bounding box center [988, 51] width 44 height 18
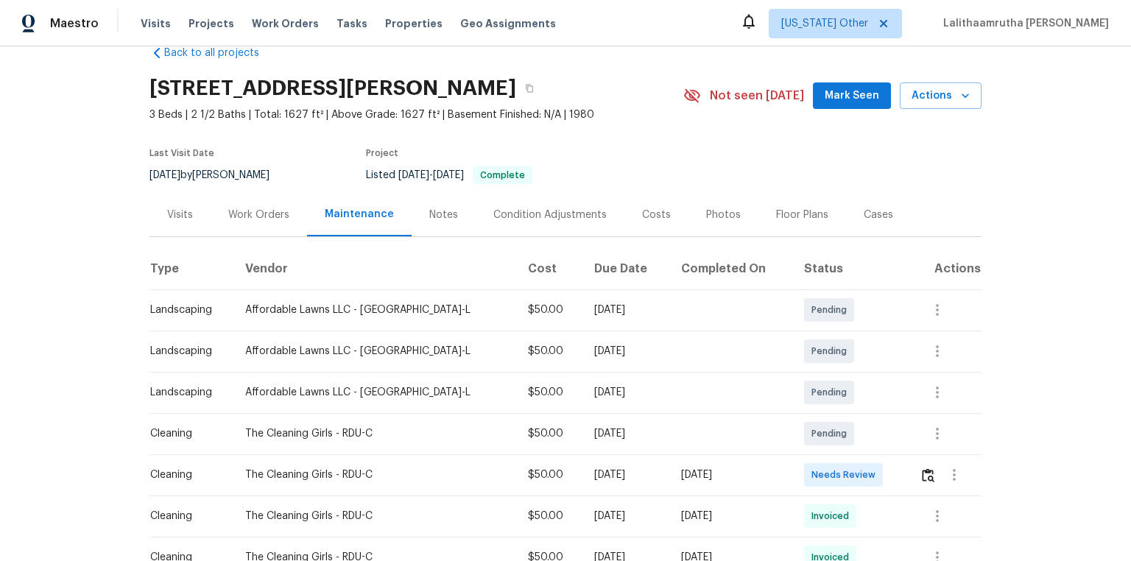
scroll to position [59, 0]
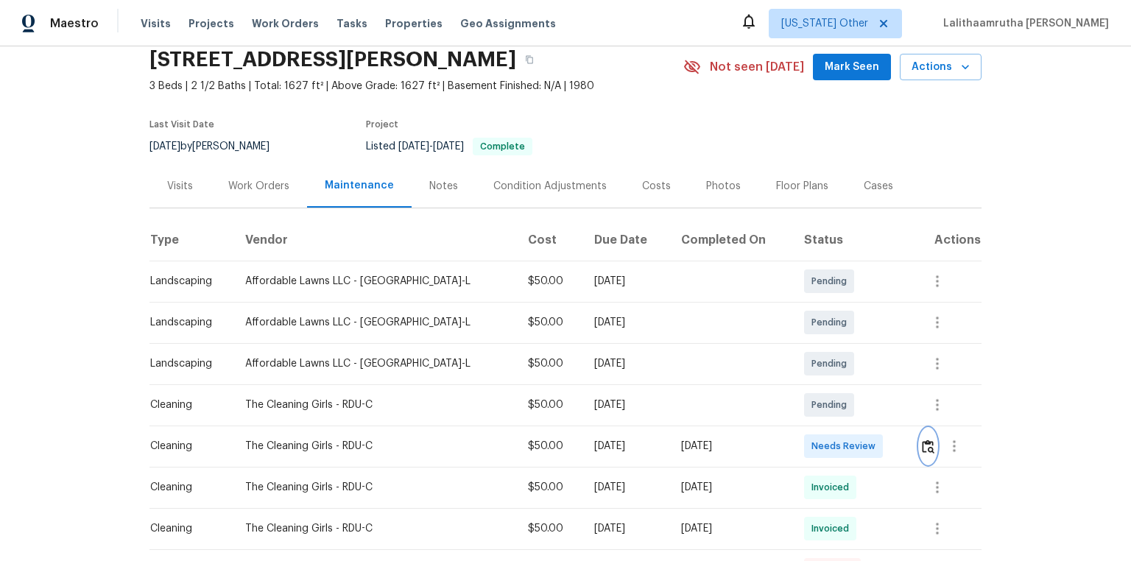
click at [804, 377] on img "button" at bounding box center [928, 447] width 13 height 14
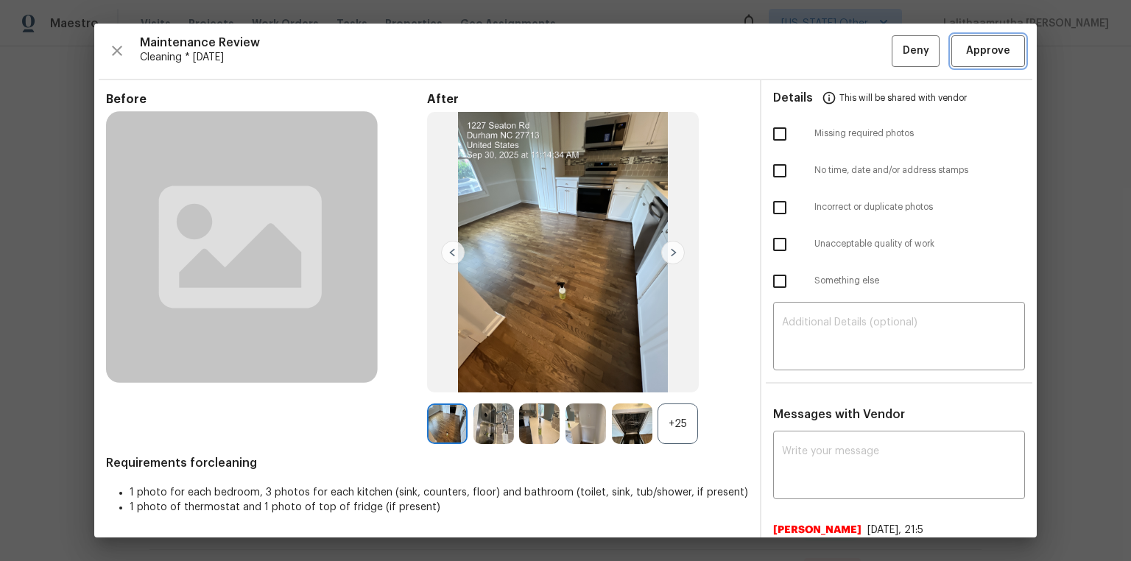
click at [804, 54] on span "Approve" at bounding box center [988, 51] width 44 height 18
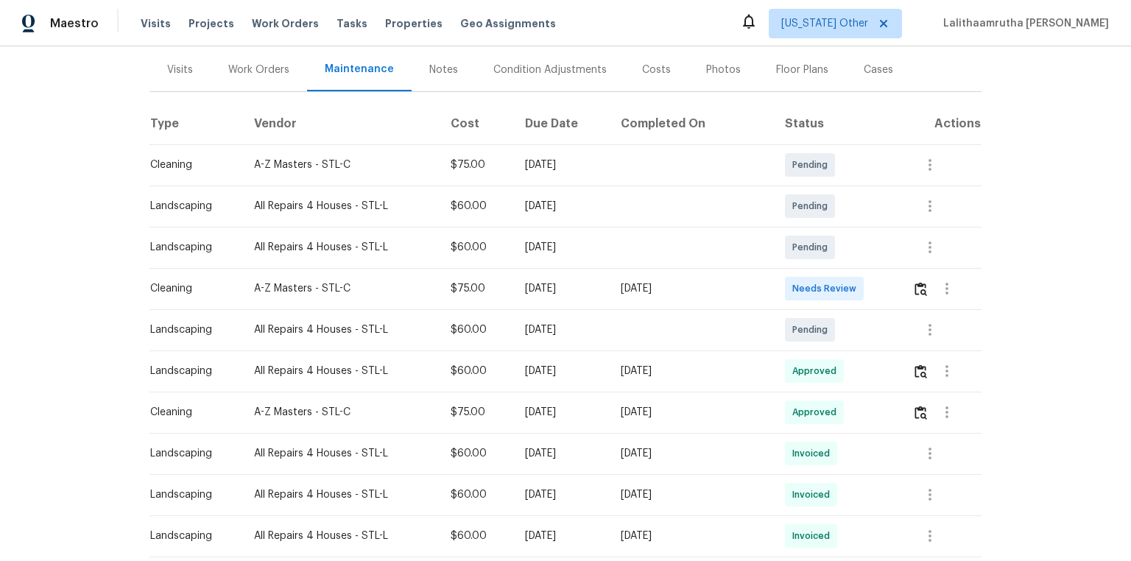
scroll to position [177, 0]
click at [804, 289] on img "button" at bounding box center [921, 288] width 13 height 14
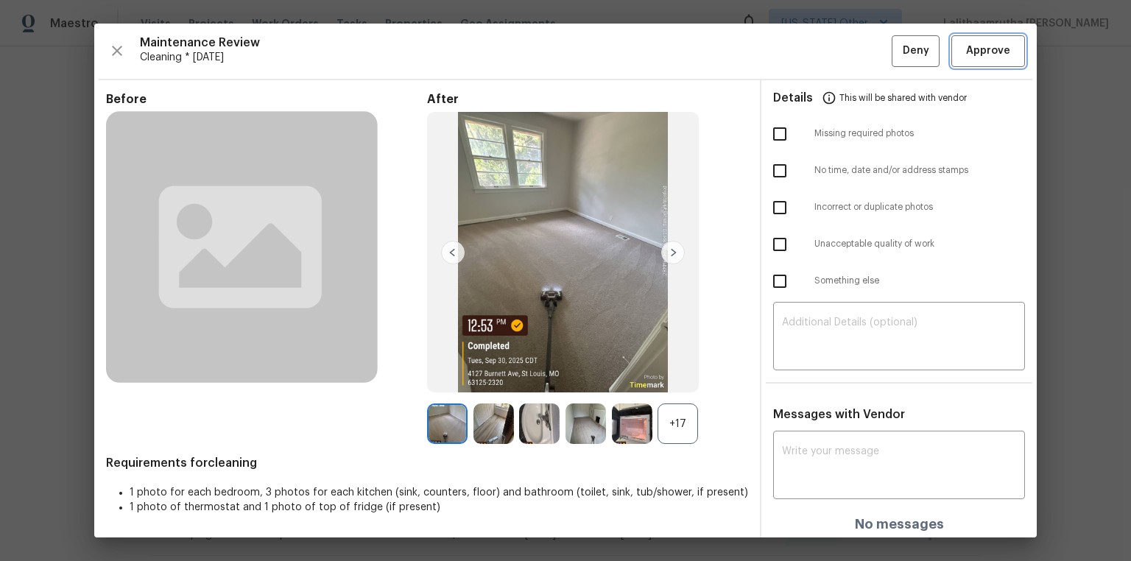
click at [804, 49] on span "Approve" at bounding box center [988, 51] width 44 height 18
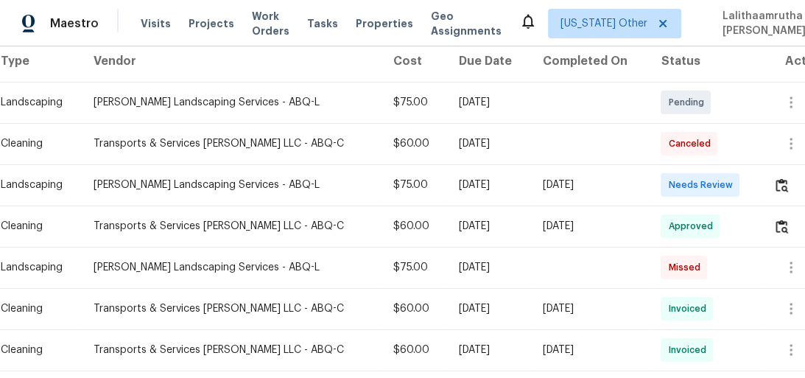
scroll to position [236, 0]
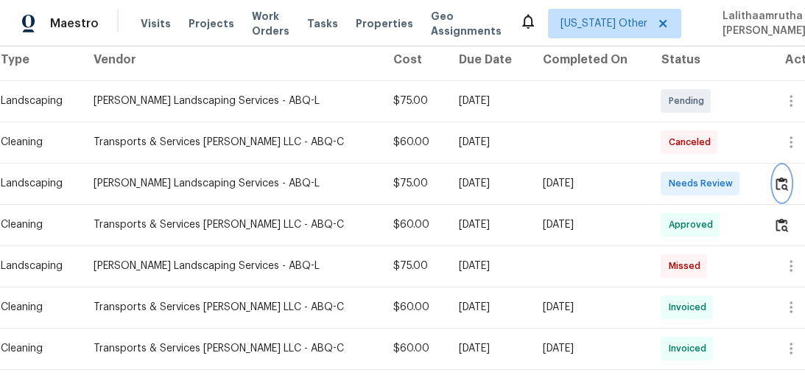
click at [787, 189] on button "button" at bounding box center [781, 183] width 17 height 35
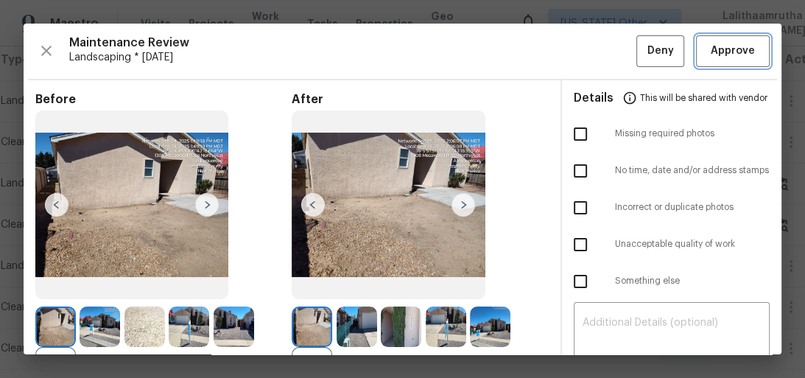
click at [710, 61] on button "Approve" at bounding box center [733, 51] width 74 height 32
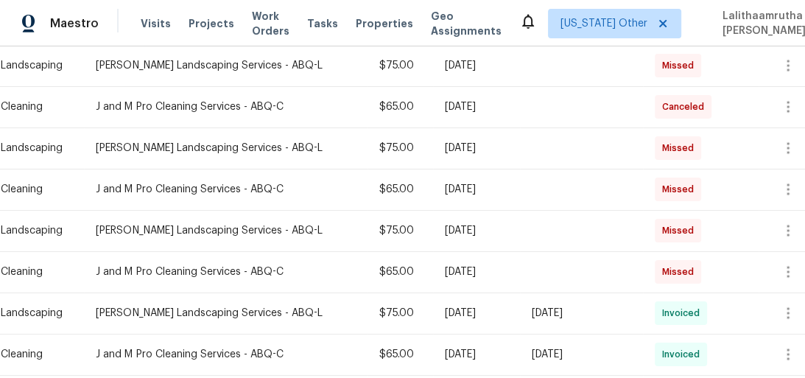
scroll to position [236, 0]
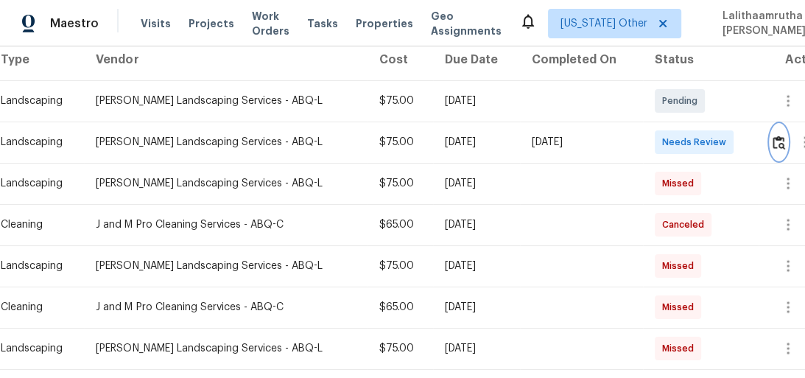
click at [777, 142] on img "button" at bounding box center [779, 143] width 13 height 14
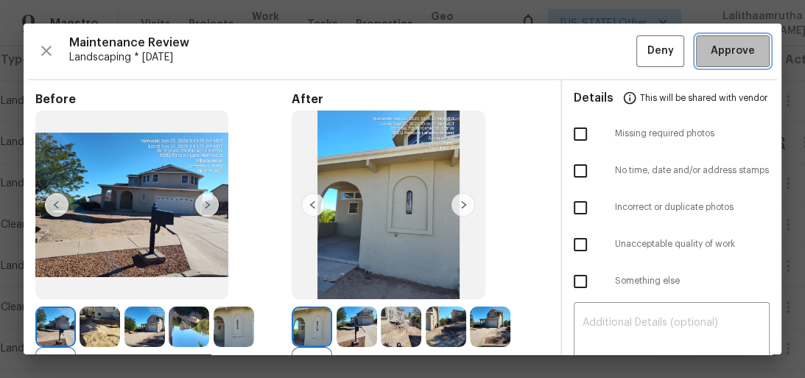
click at [719, 38] on button "Approve" at bounding box center [733, 51] width 74 height 32
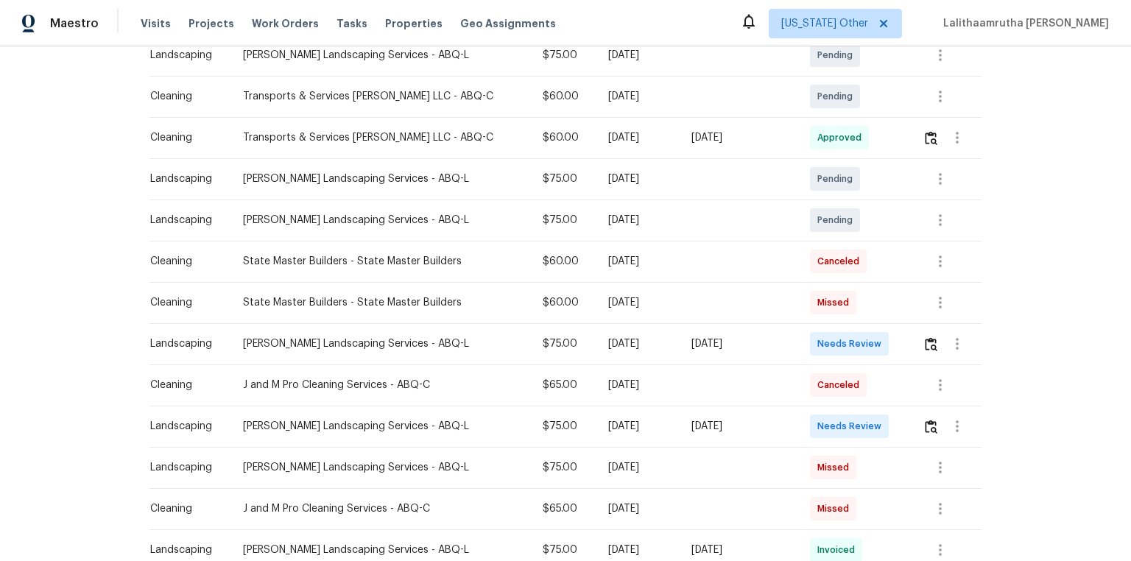
scroll to position [295, 0]
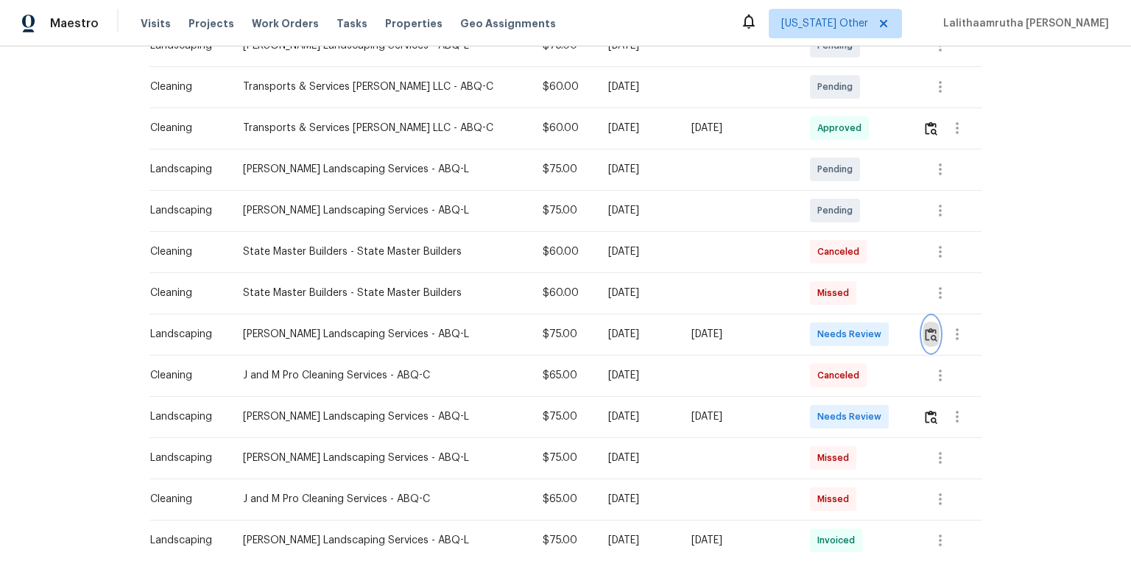
click at [804, 339] on img "button" at bounding box center [931, 335] width 13 height 14
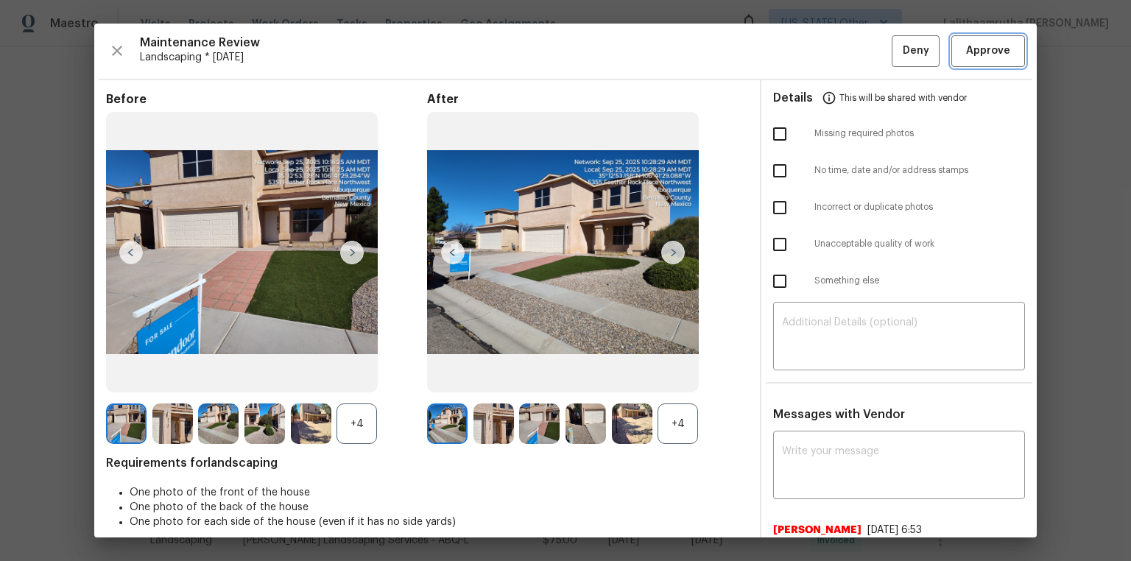
click at [804, 54] on span "Approve" at bounding box center [988, 51] width 44 height 18
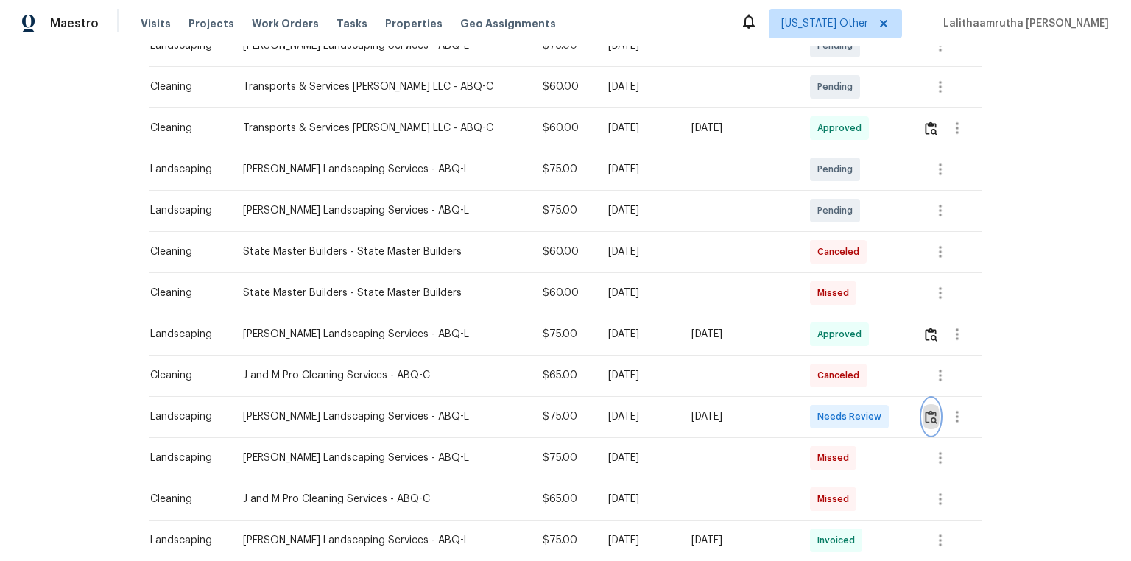
click at [804, 377] on img "button" at bounding box center [931, 417] width 13 height 14
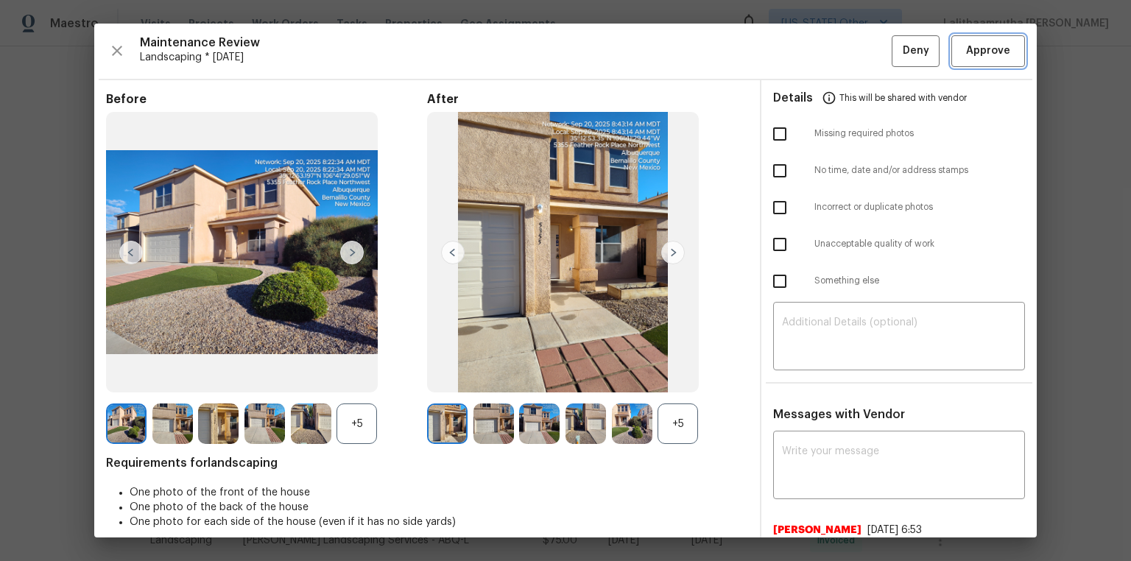
click at [804, 54] on span "Approve" at bounding box center [988, 51] width 44 height 18
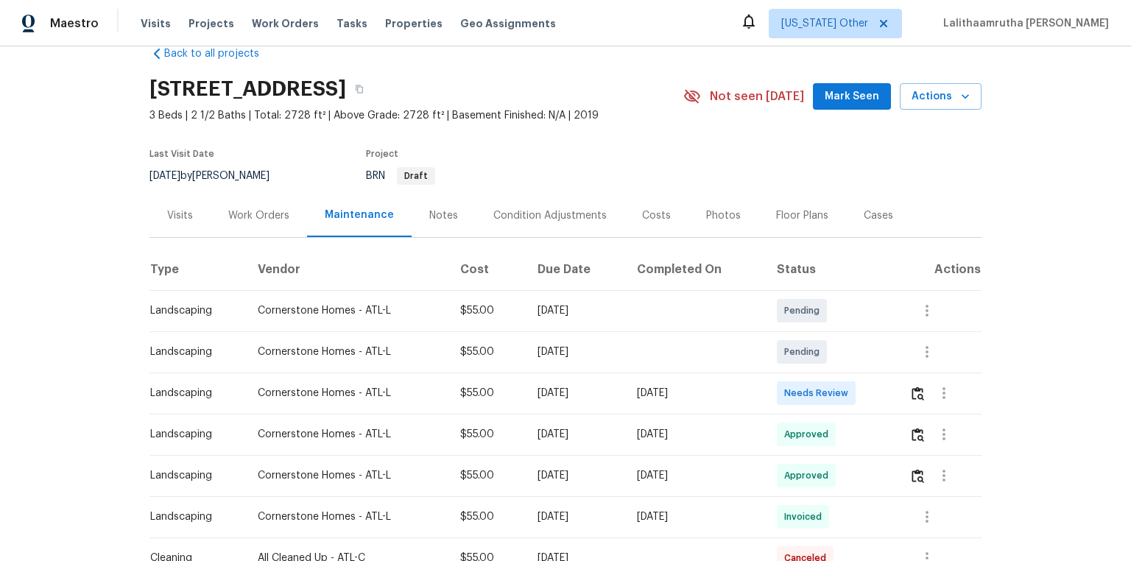
scroll to position [236, 0]
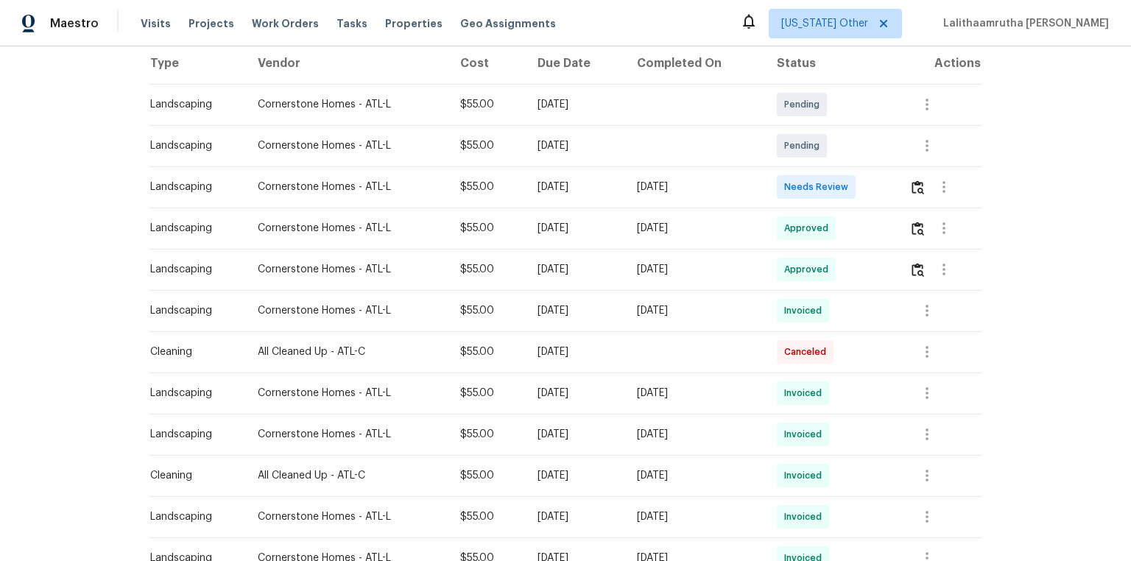
click at [804, 188] on td at bounding box center [940, 186] width 84 height 41
click at [804, 186] on img "button" at bounding box center [918, 187] width 13 height 14
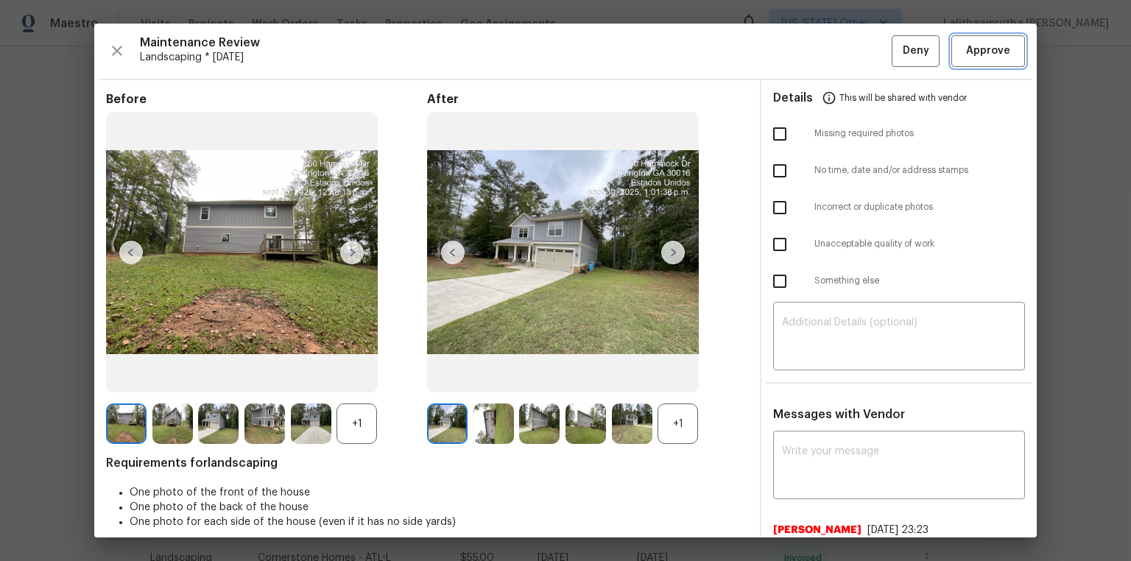
click at [804, 61] on button "Approve" at bounding box center [989, 51] width 74 height 32
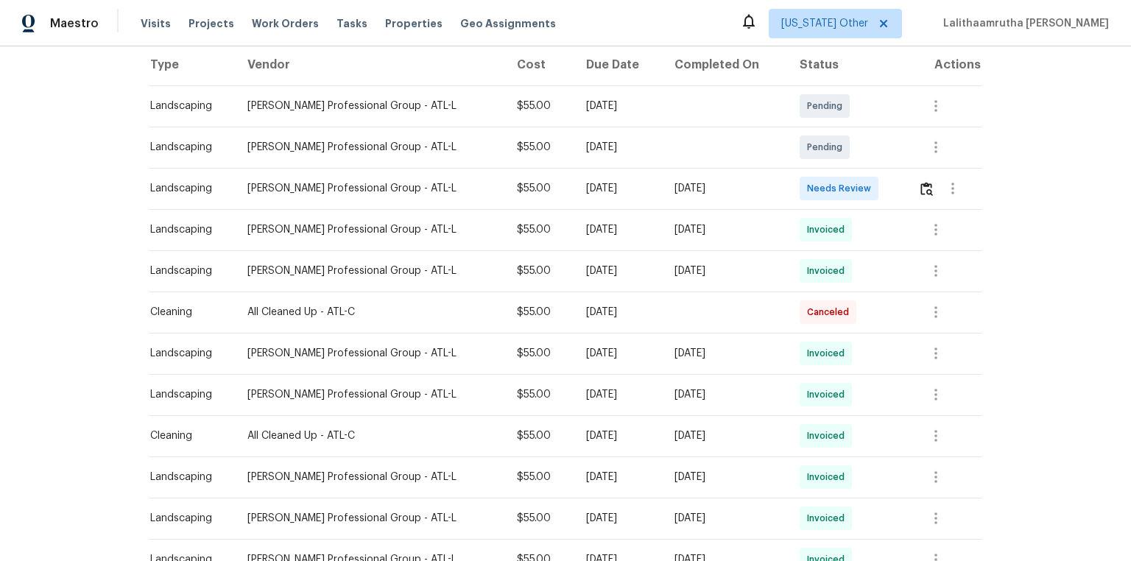
scroll to position [236, 0]
click at [804, 187] on img "button" at bounding box center [927, 187] width 13 height 14
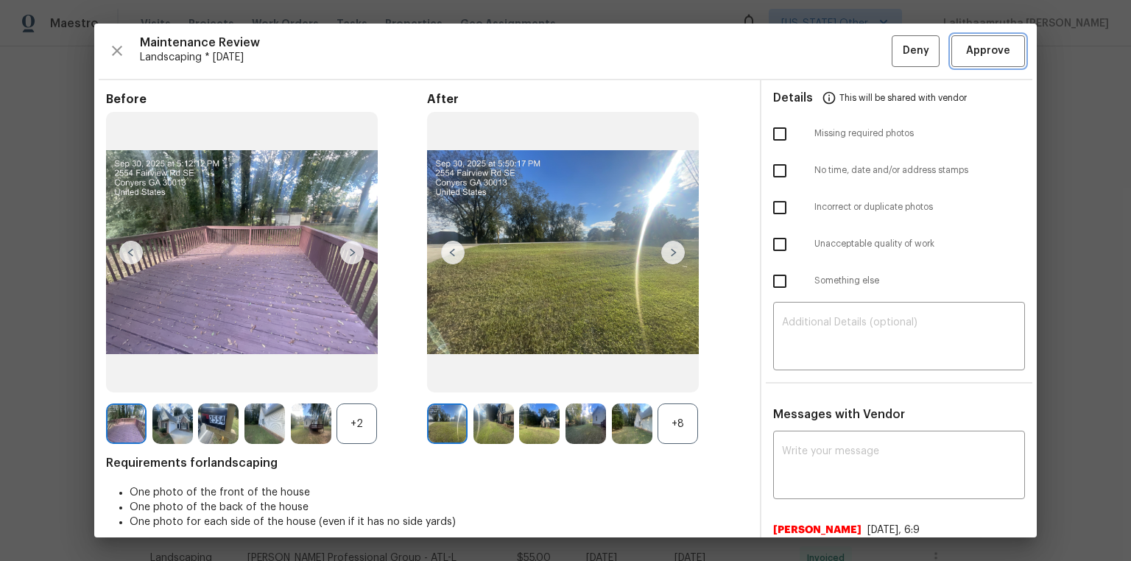
click at [804, 49] on span "Approve" at bounding box center [988, 51] width 44 height 18
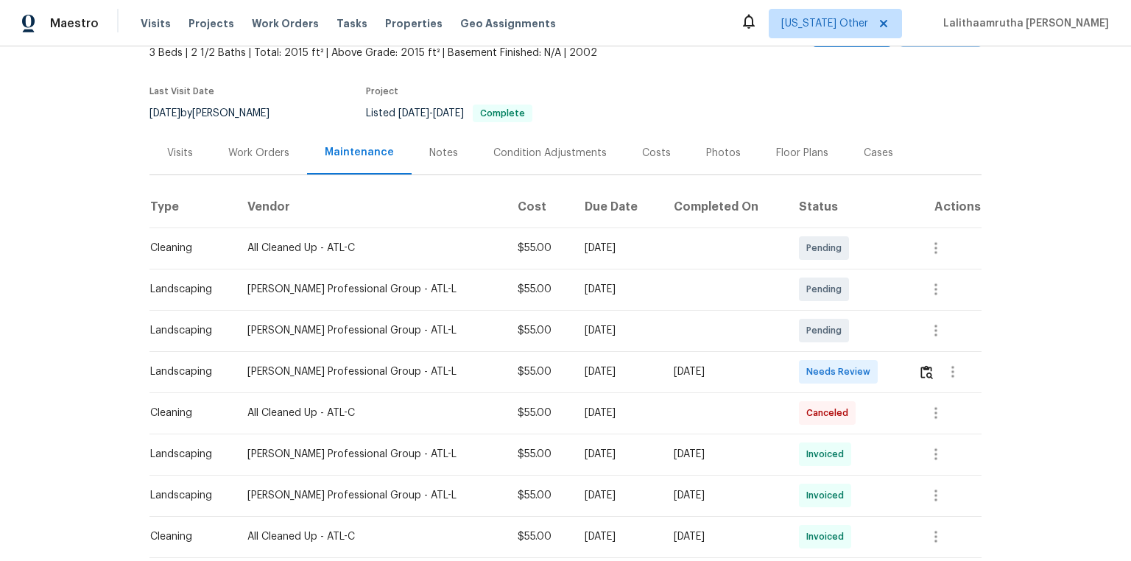
scroll to position [177, 0]
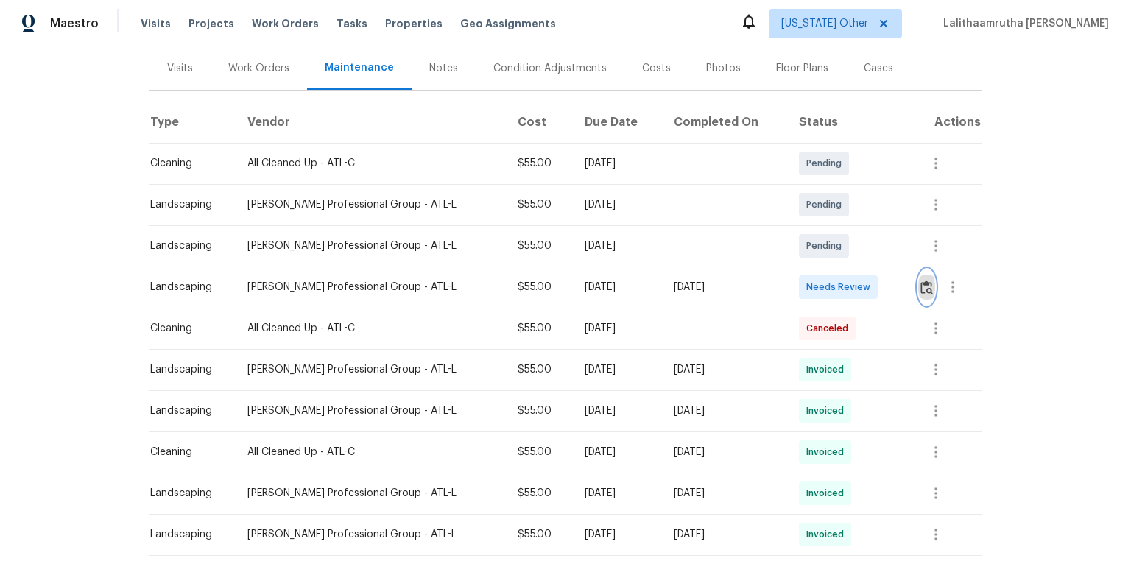
click at [804, 287] on img "button" at bounding box center [927, 288] width 13 height 14
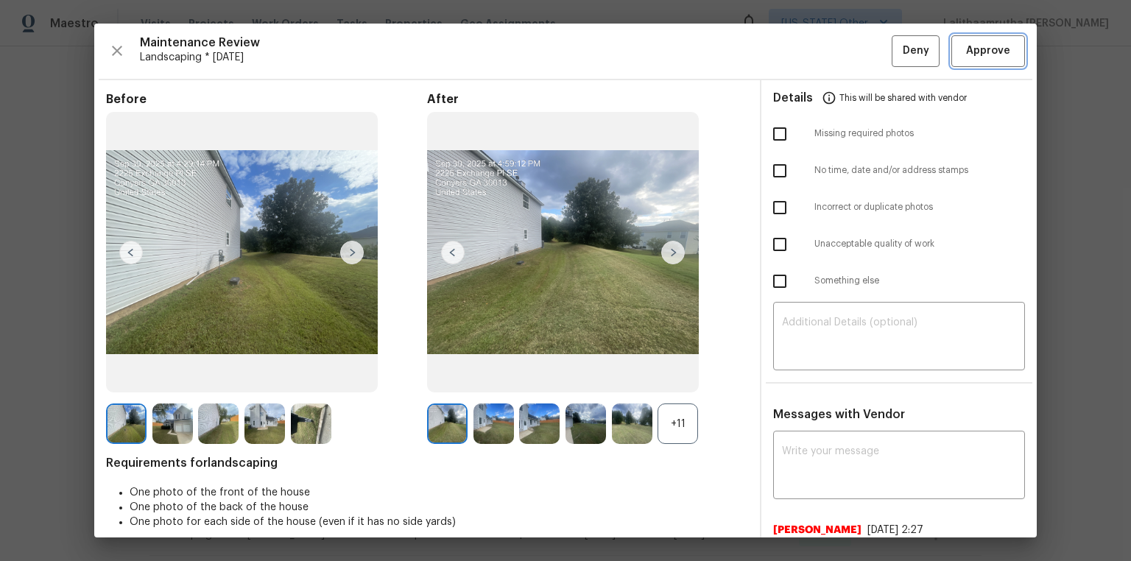
click at [804, 49] on span "Approve" at bounding box center [988, 51] width 44 height 18
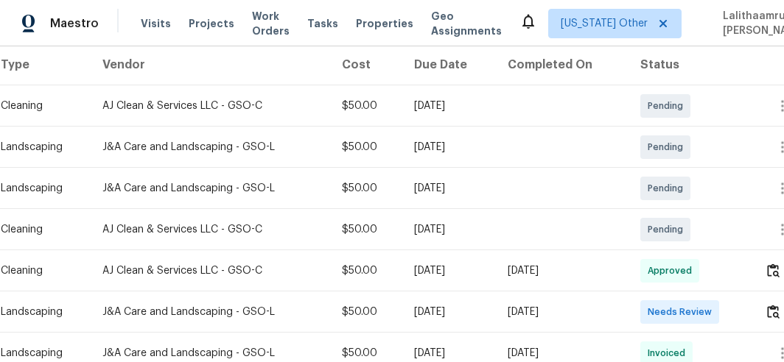
scroll to position [295, 0]
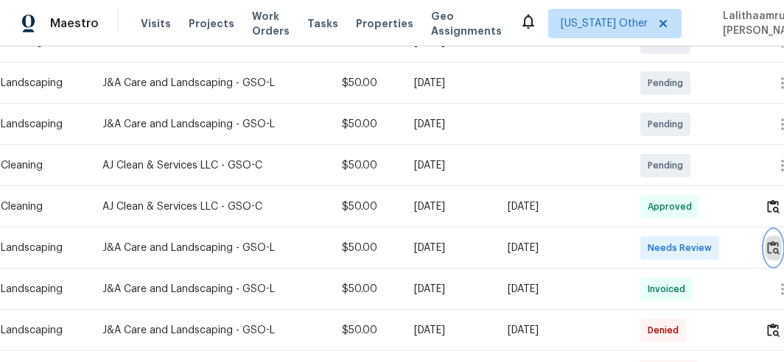
click at [770, 250] on img "button" at bounding box center [773, 248] width 13 height 14
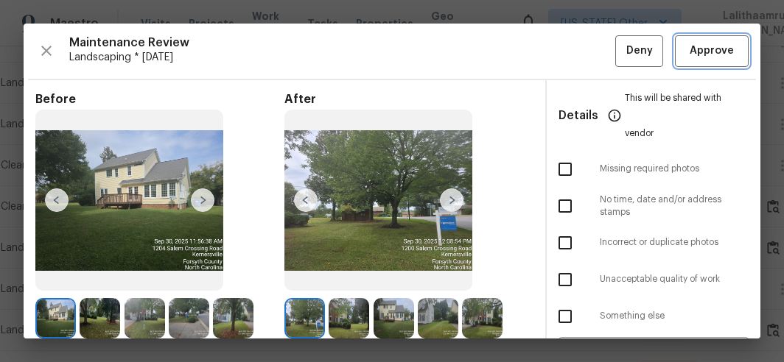
click at [704, 53] on span "Approve" at bounding box center [711, 51] width 44 height 18
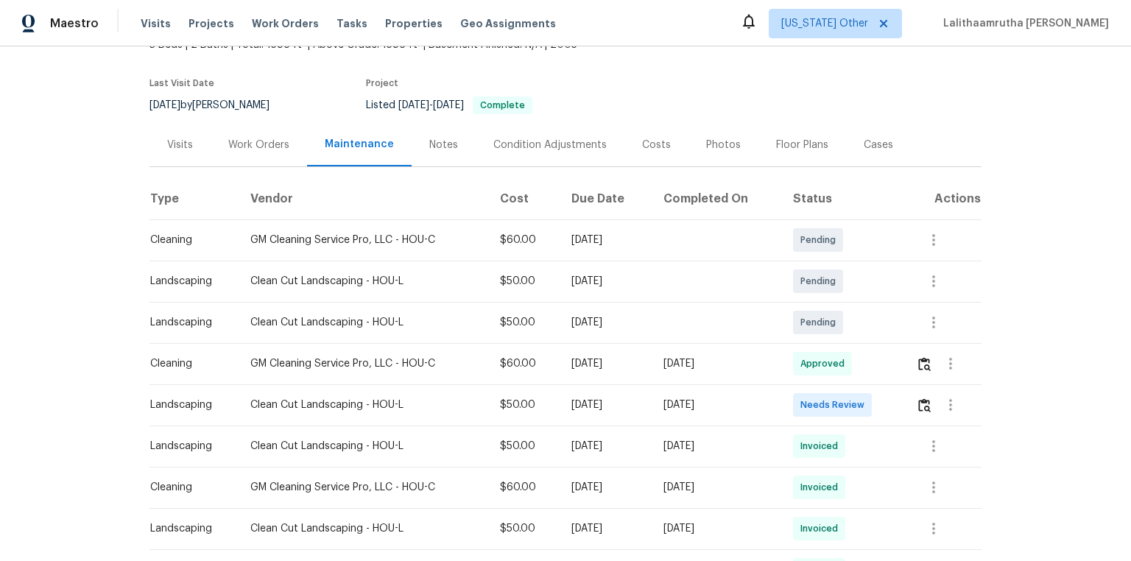
scroll to position [118, 0]
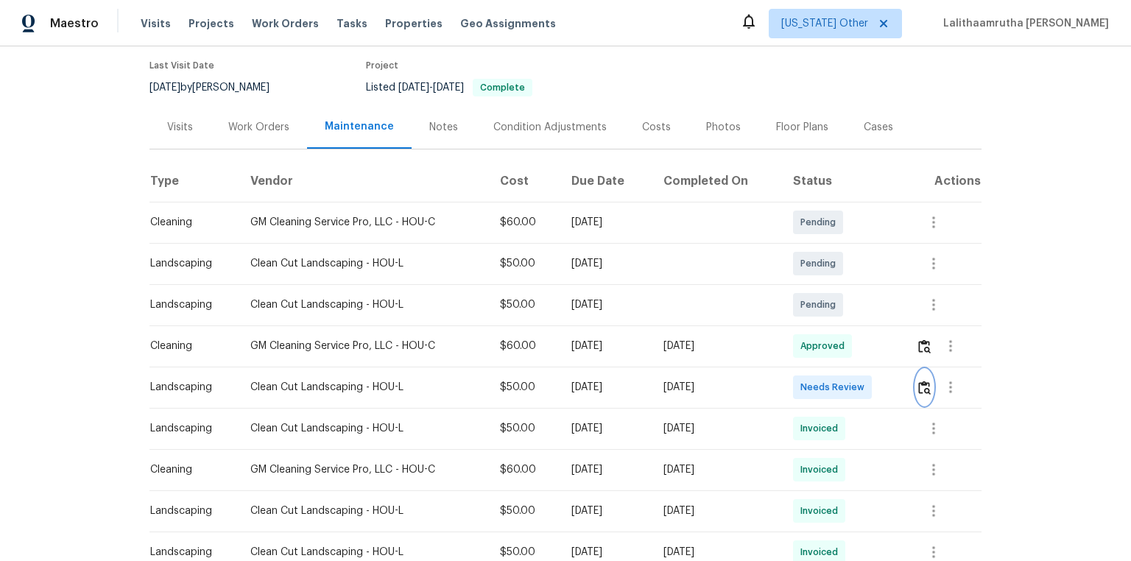
click at [804, 377] on img "button" at bounding box center [925, 388] width 13 height 14
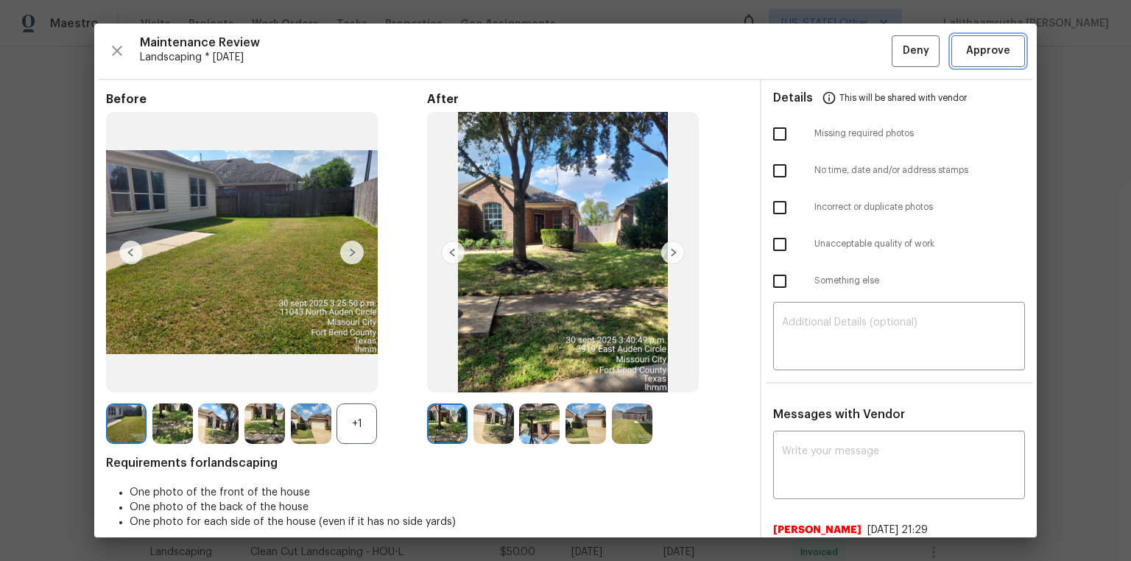
click at [804, 46] on span "Approve" at bounding box center [988, 51] width 44 height 18
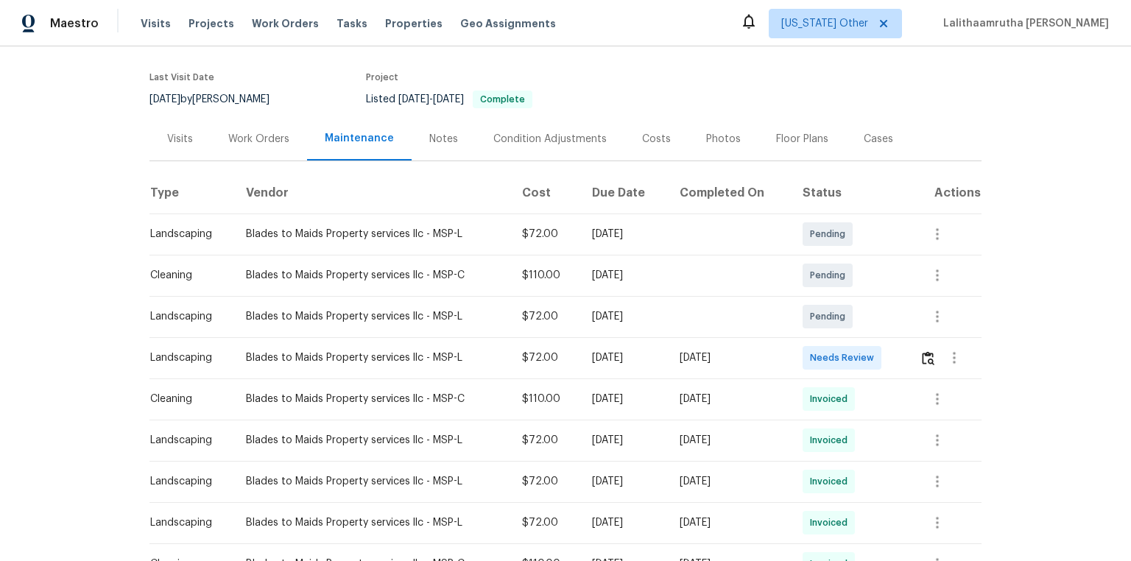
scroll to position [236, 0]
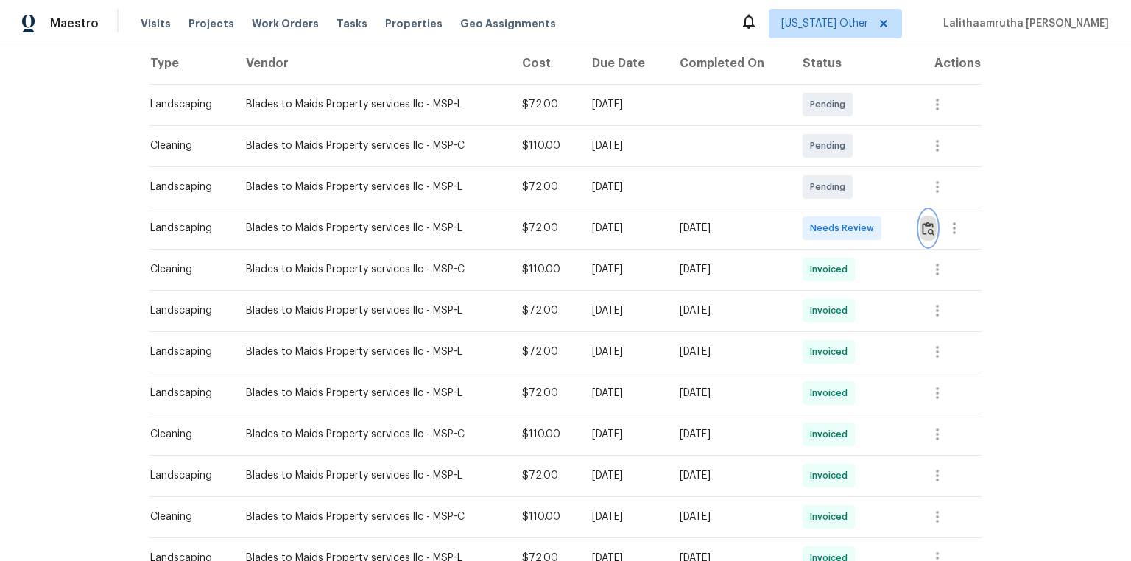
click at [804, 231] on button "button" at bounding box center [928, 228] width 17 height 35
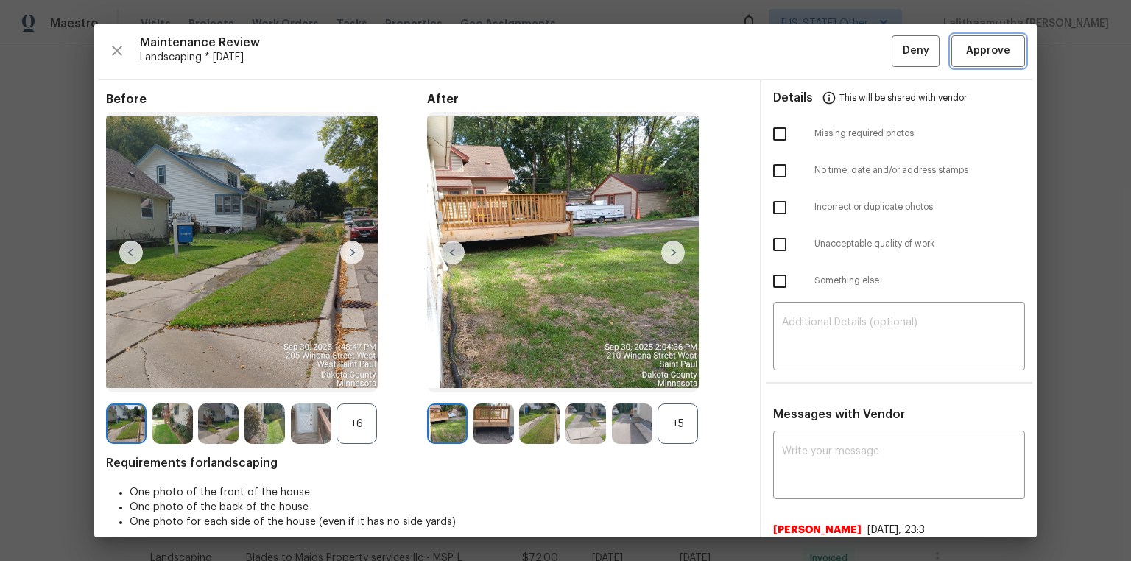
click at [804, 48] on span "Approve" at bounding box center [988, 51] width 44 height 18
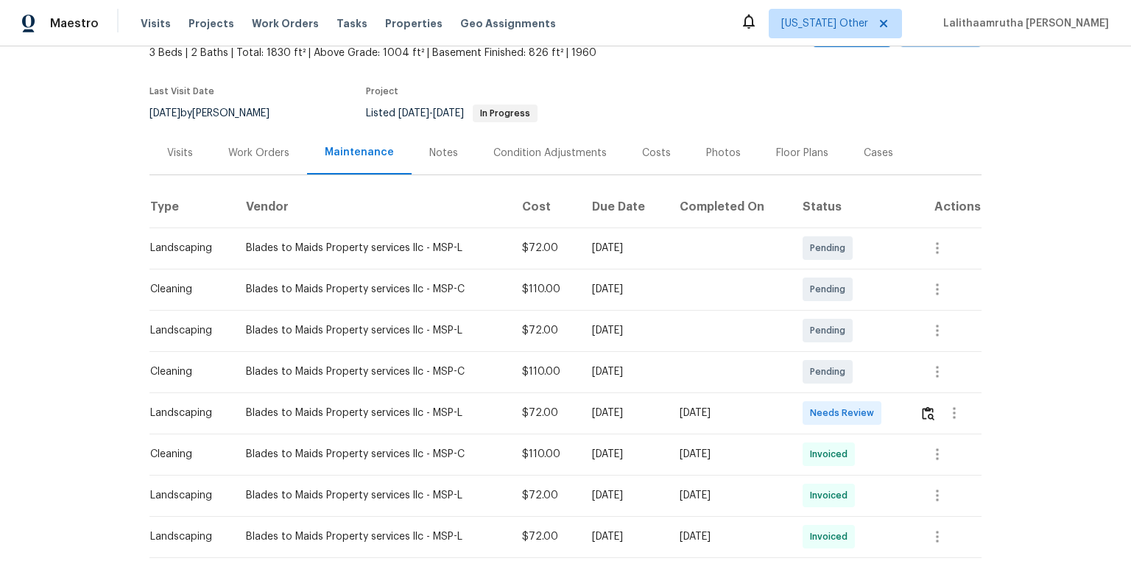
scroll to position [177, 0]
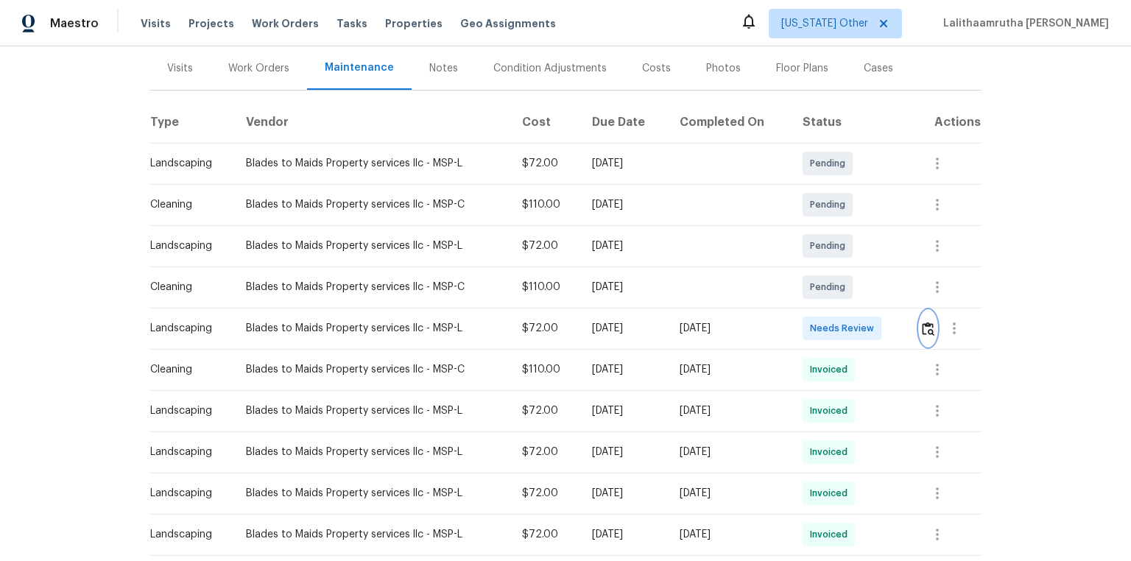
click at [804, 332] on button "button" at bounding box center [928, 328] width 17 height 35
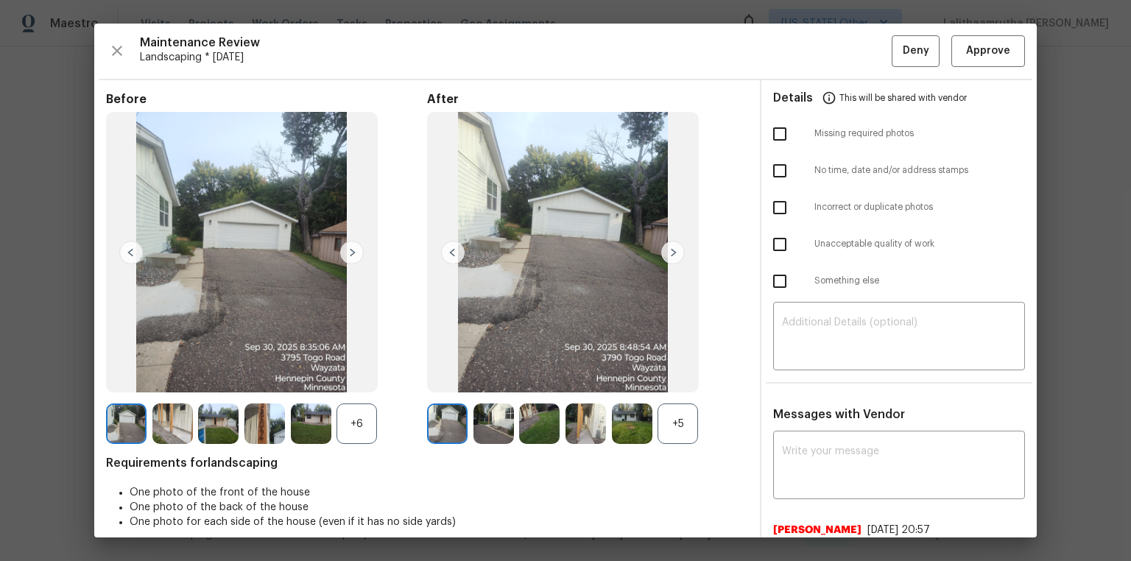
click at [804, 72] on div "Maintenance Review Landscaping * Mon, Sep 29 Deny Approve Before +6 After +5 Re…" at bounding box center [565, 281] width 943 height 514
click at [804, 60] on button "Approve" at bounding box center [989, 51] width 74 height 32
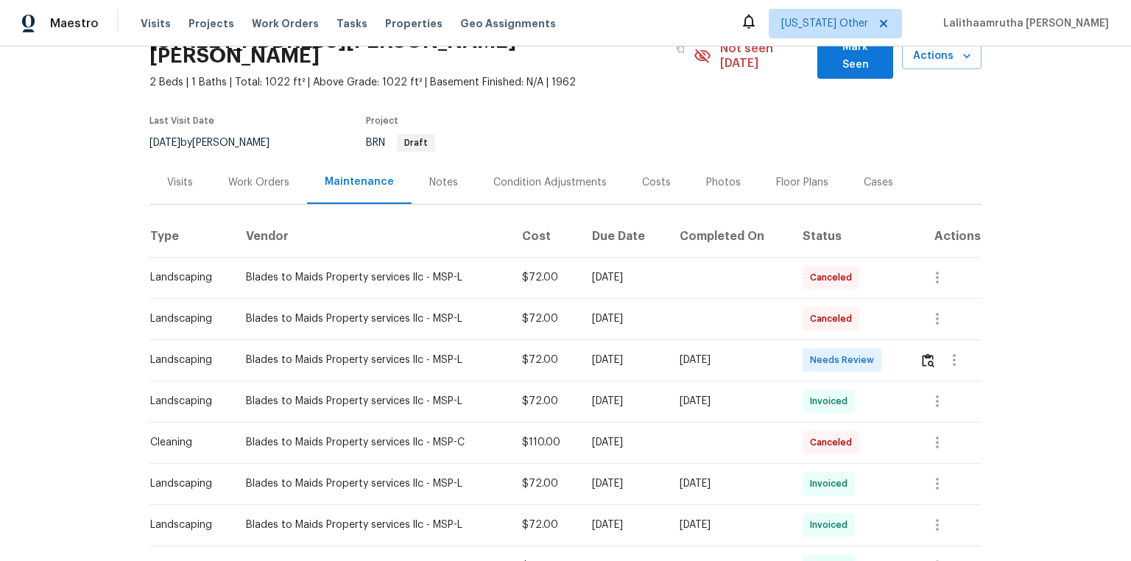
scroll to position [236, 0]
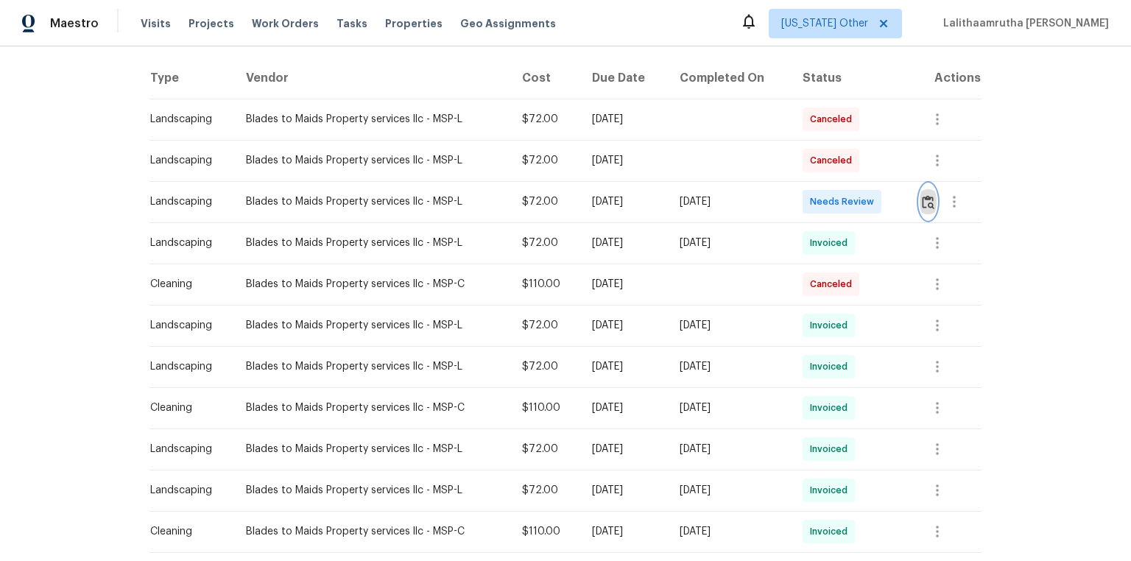
click at [804, 195] on img "button" at bounding box center [928, 202] width 13 height 14
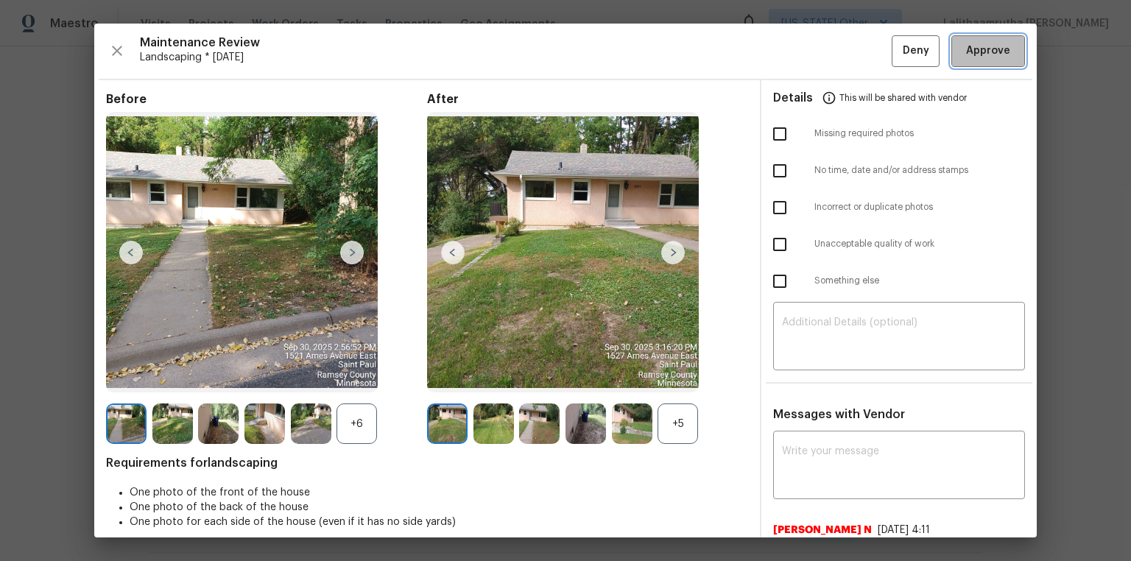
click at [804, 48] on span "Approve" at bounding box center [988, 51] width 44 height 18
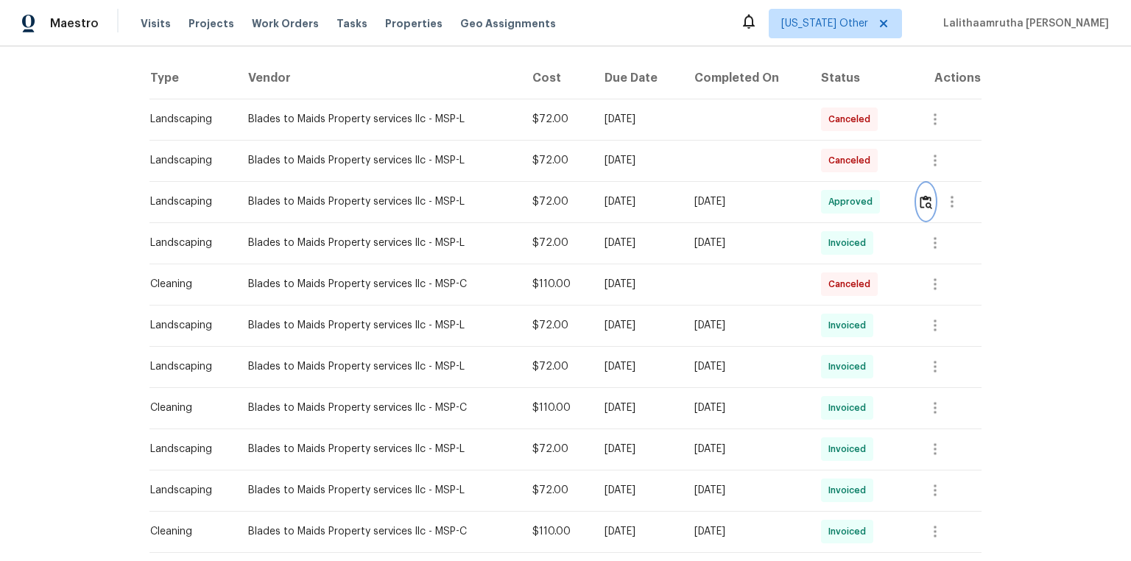
scroll to position [0, 0]
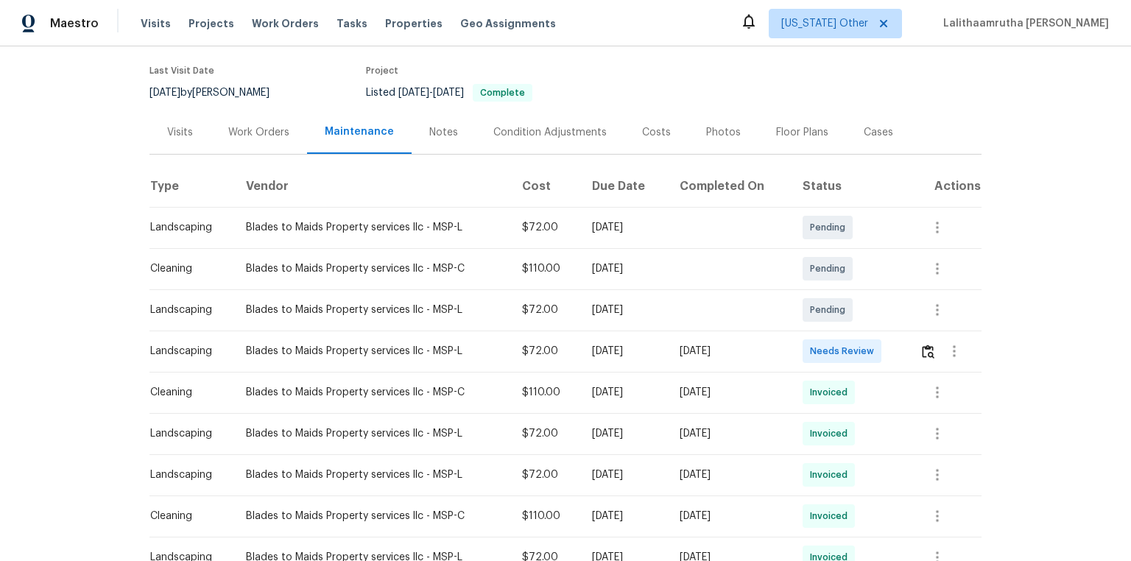
scroll to position [177, 0]
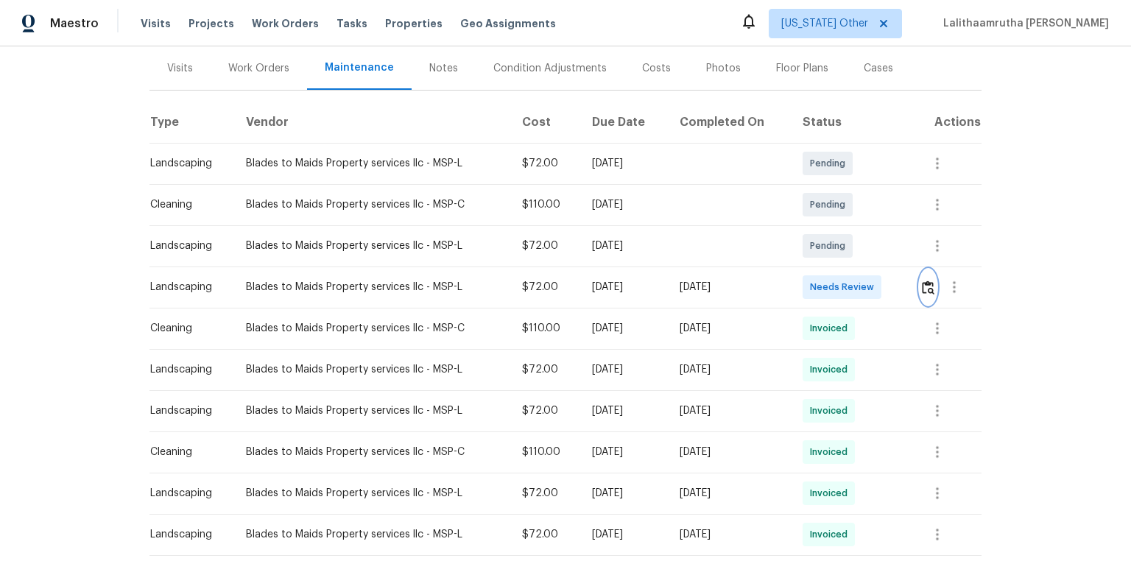
click at [804, 281] on img "button" at bounding box center [928, 288] width 13 height 14
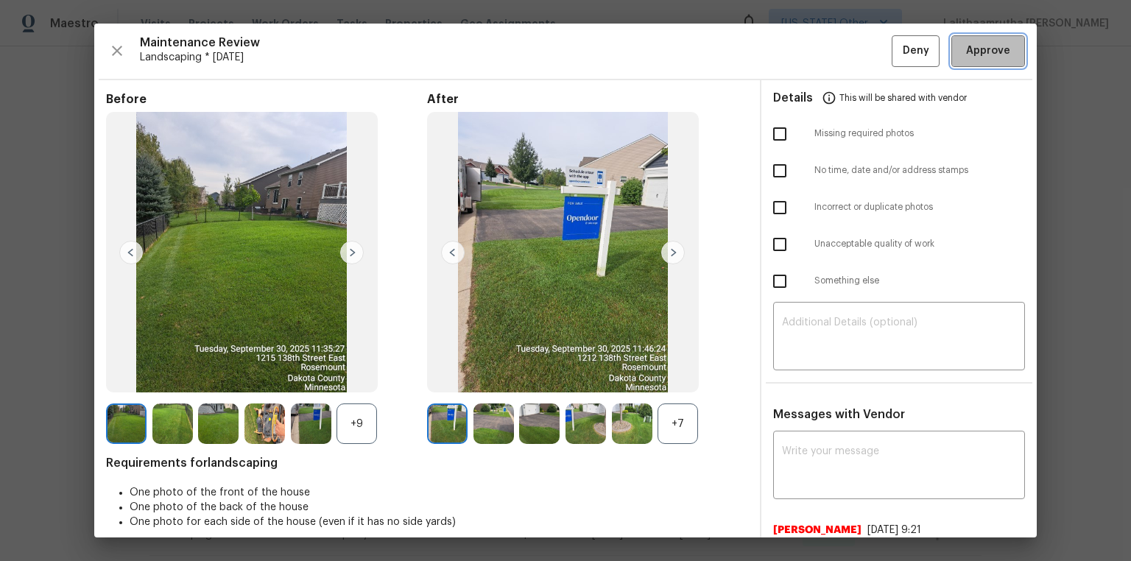
click at [804, 47] on span "Approve" at bounding box center [988, 51] width 44 height 18
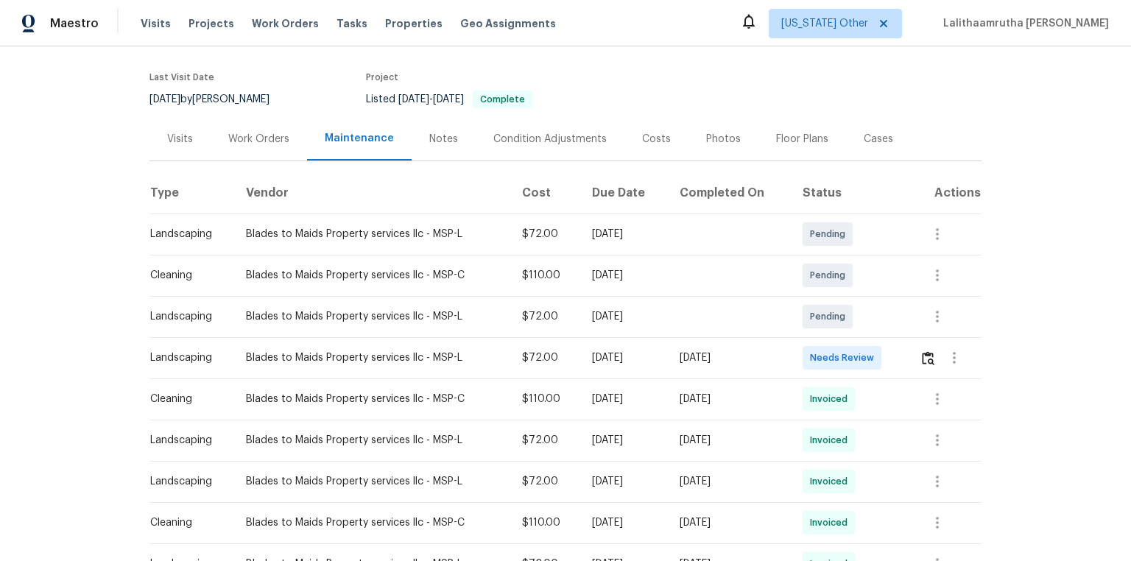
scroll to position [236, 0]
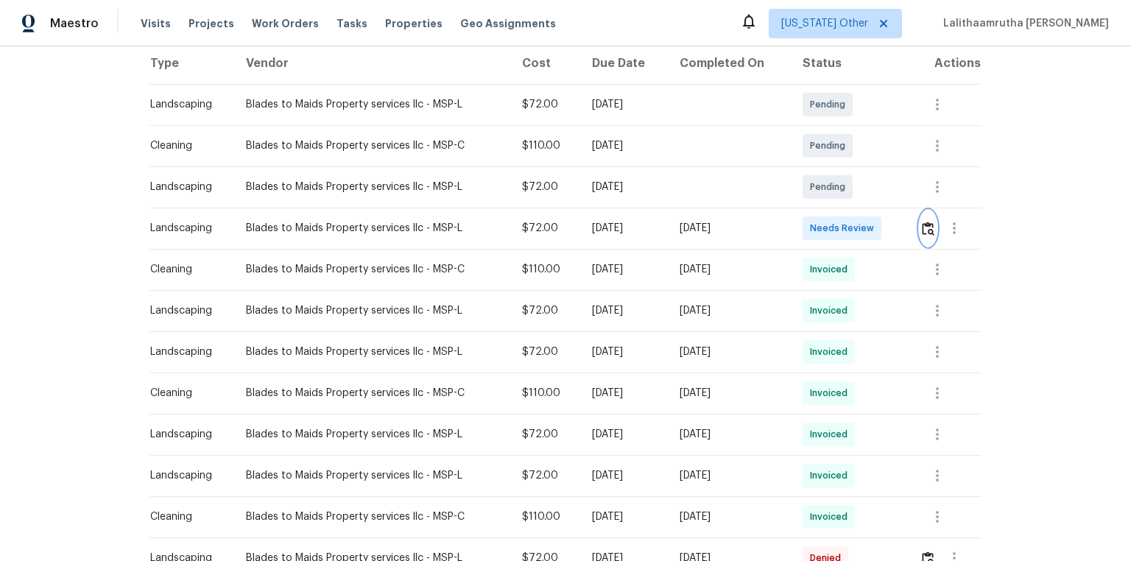
click at [804, 233] on img "button" at bounding box center [928, 229] width 13 height 14
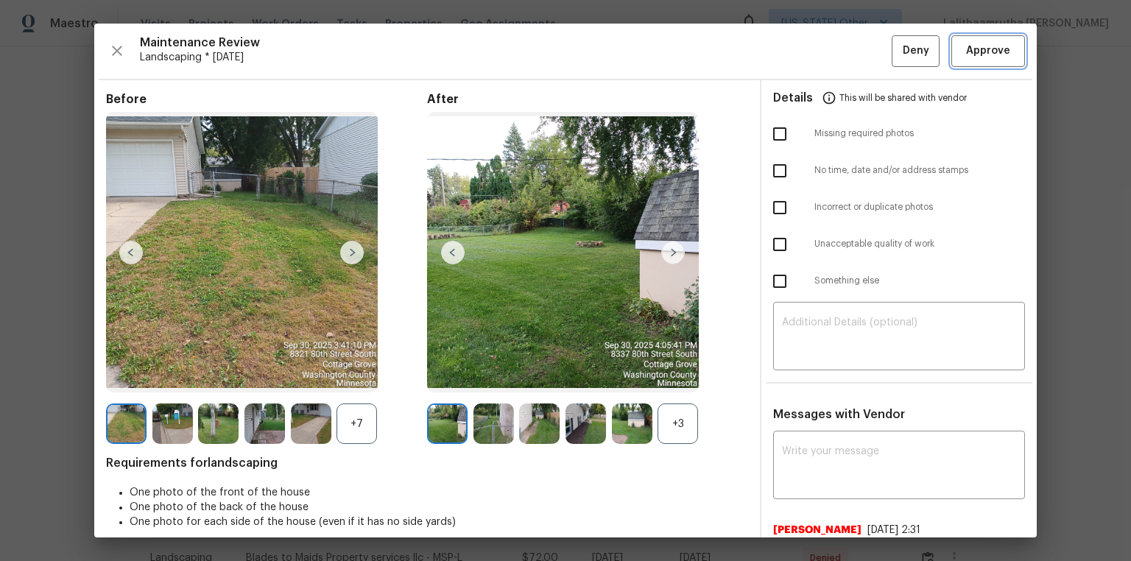
click at [804, 50] on span "Approve" at bounding box center [988, 51] width 44 height 18
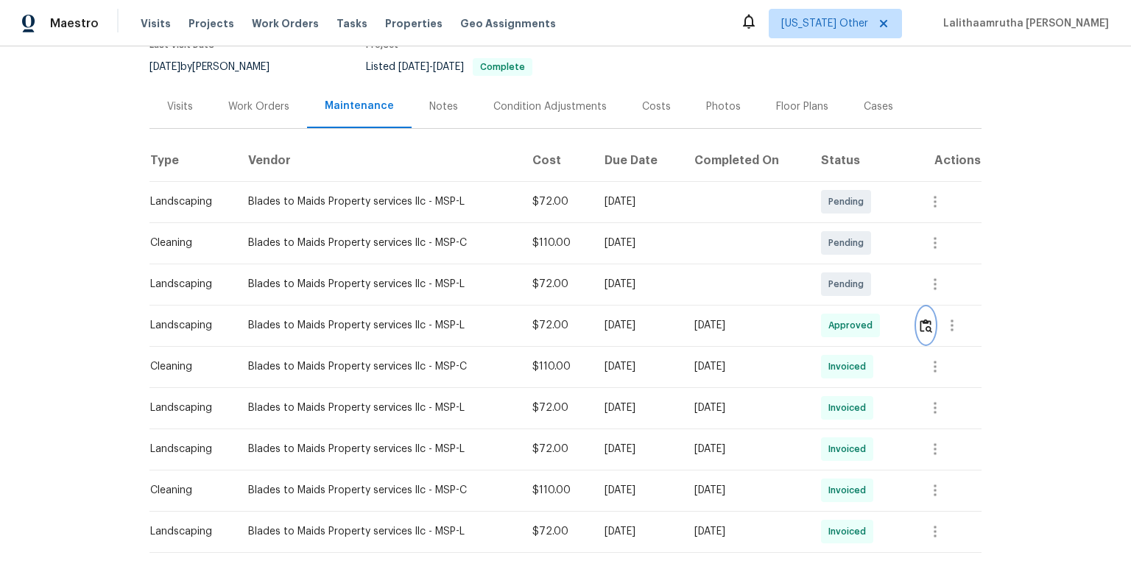
scroll to position [0, 0]
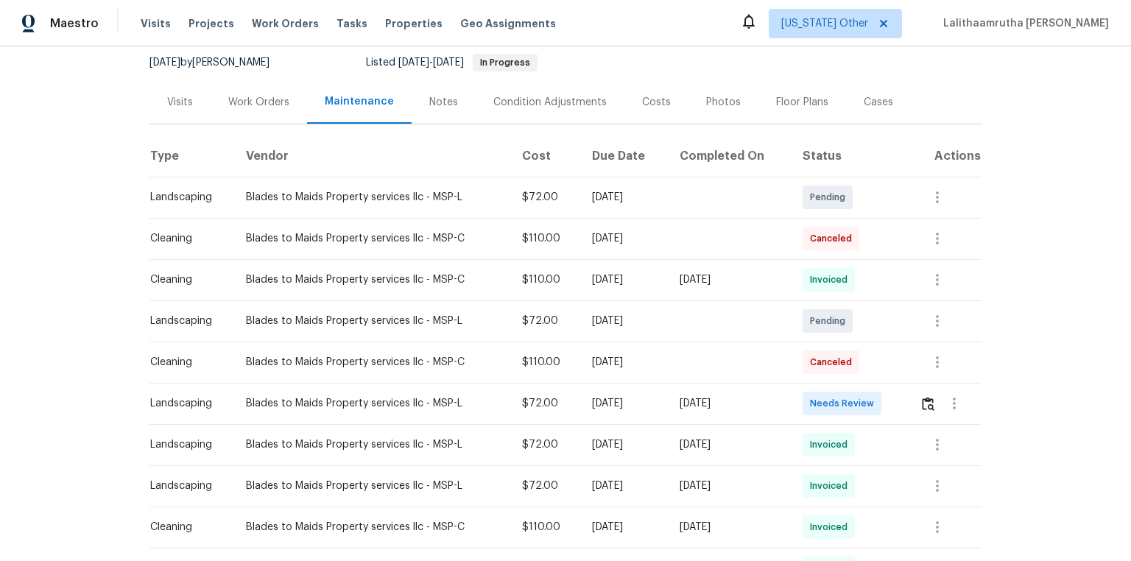
scroll to position [295, 0]
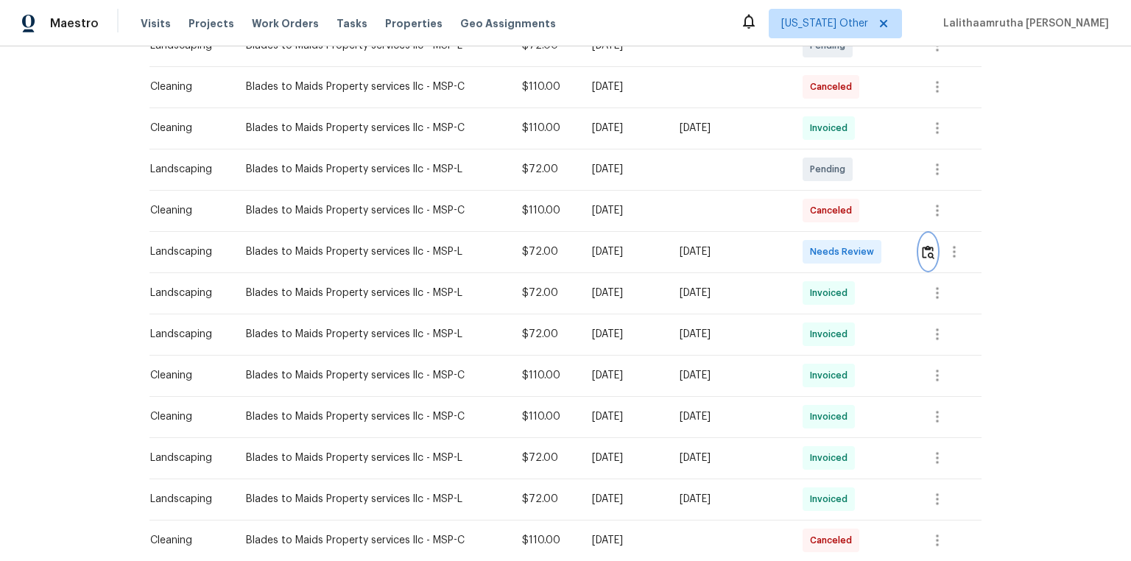
click at [804, 256] on img "button" at bounding box center [928, 252] width 13 height 14
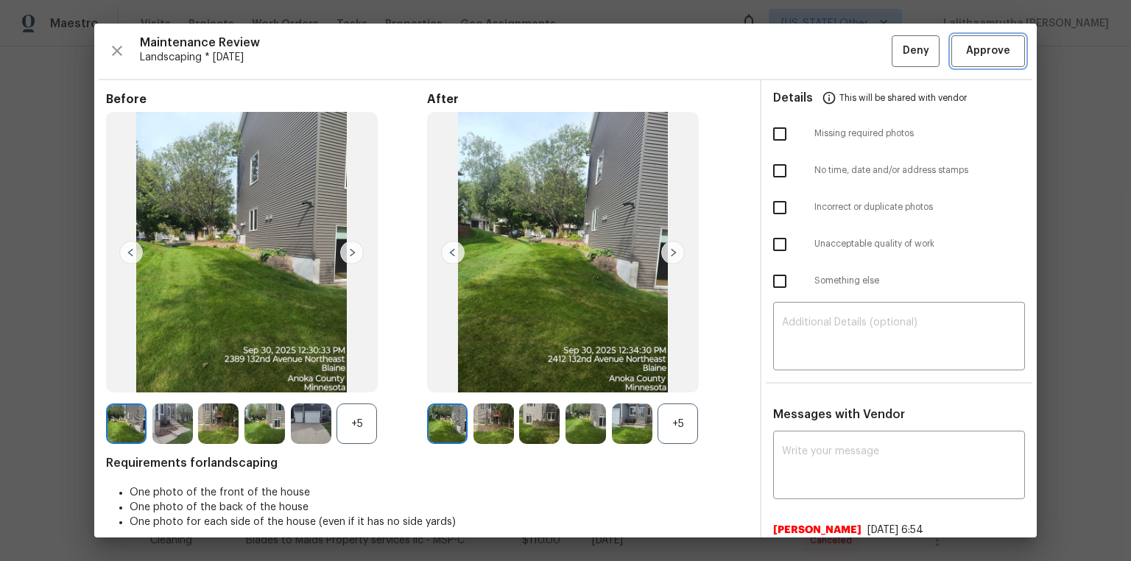
click at [804, 45] on span "Approve" at bounding box center [988, 51] width 44 height 18
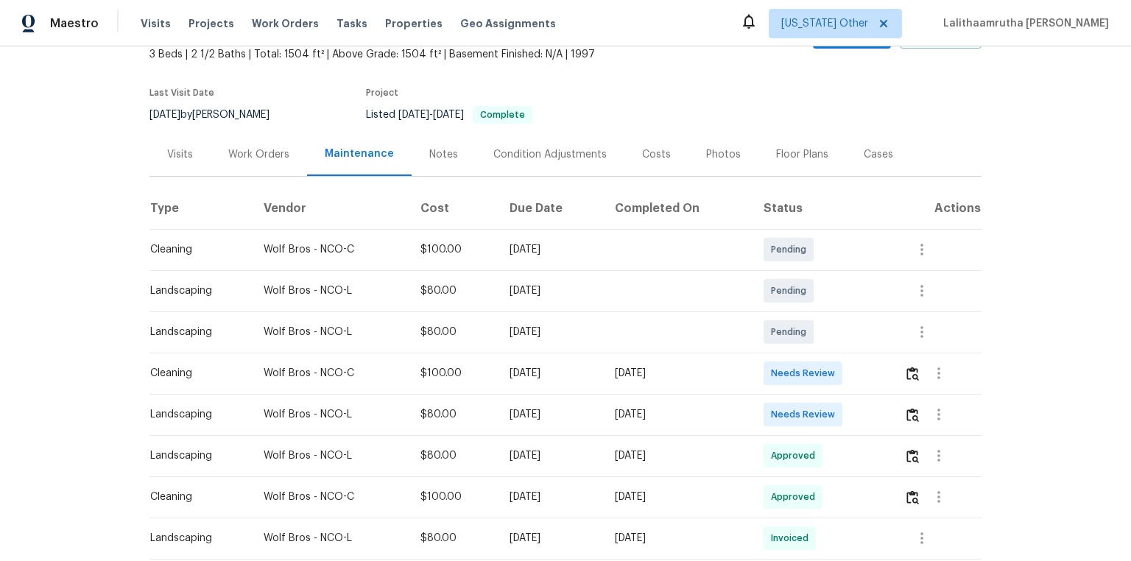
scroll to position [177, 0]
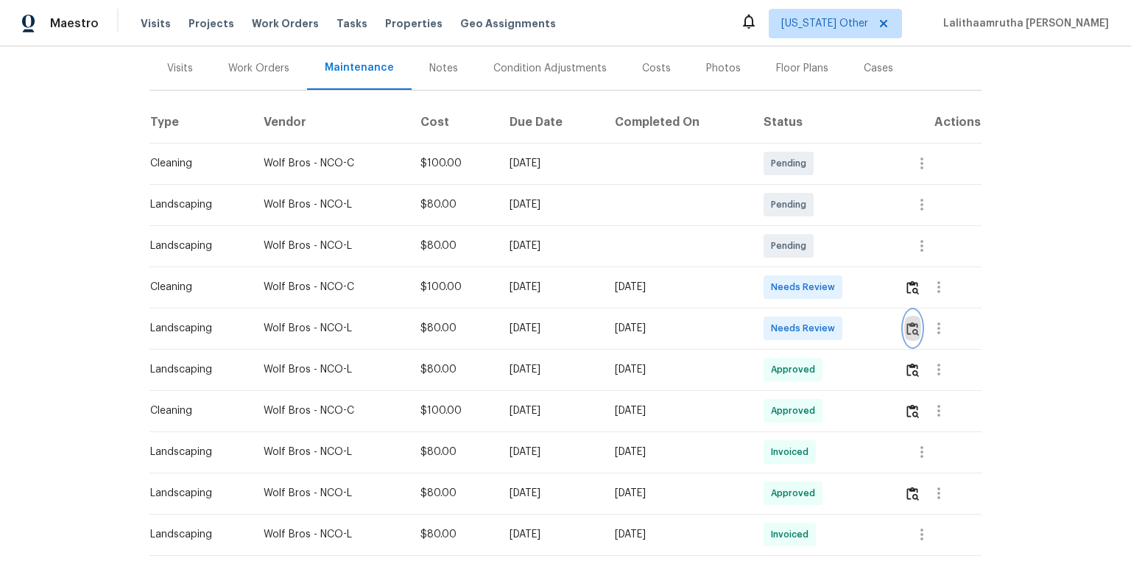
click at [804, 320] on button "button" at bounding box center [913, 328] width 17 height 35
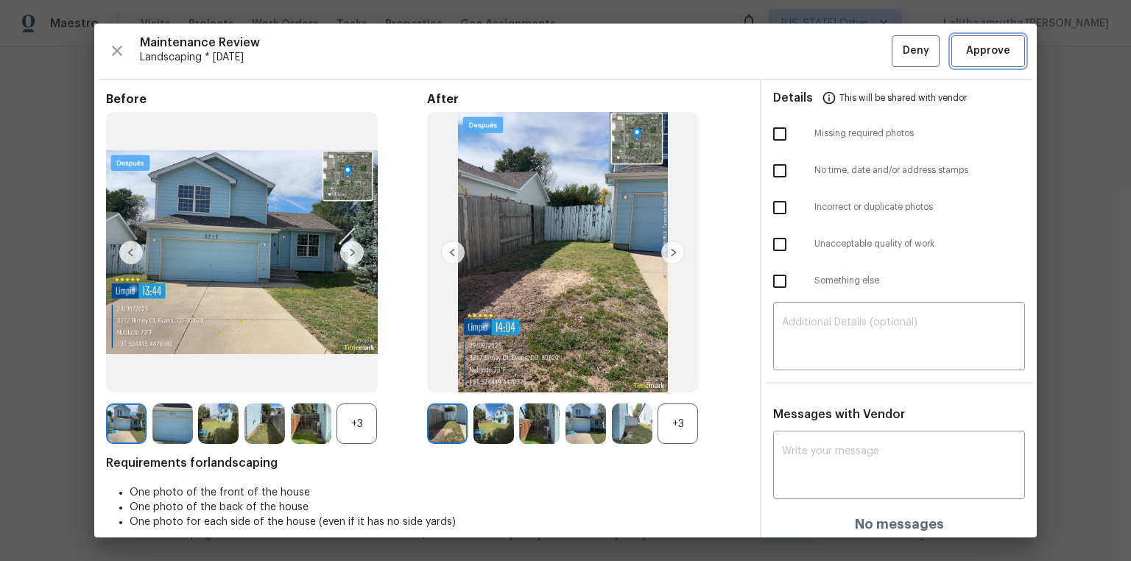
click at [804, 44] on span "Approve" at bounding box center [988, 51] width 44 height 18
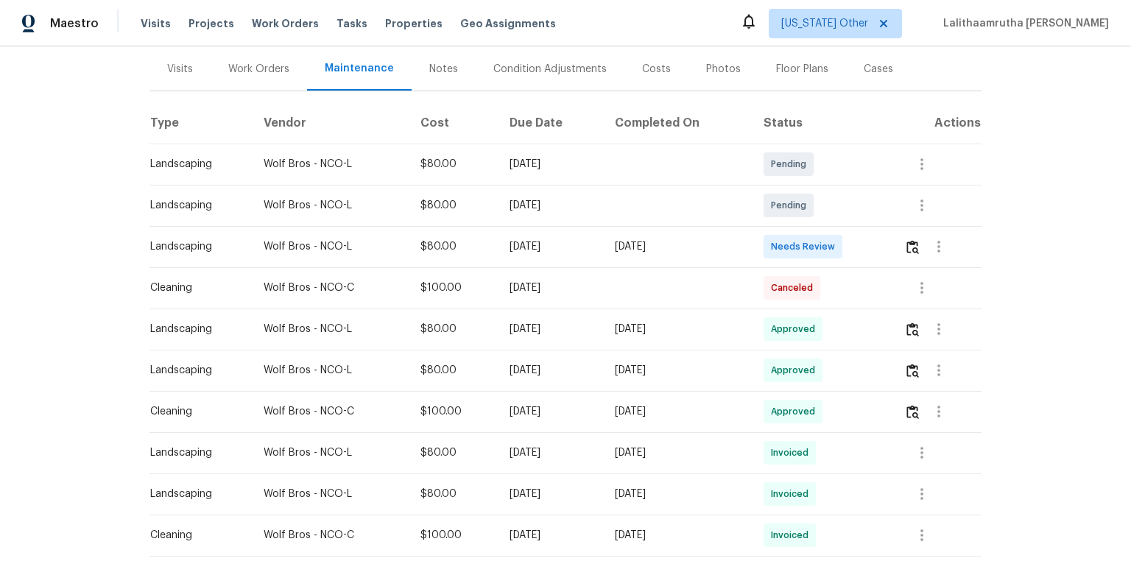
scroll to position [177, 0]
click at [804, 242] on img "button" at bounding box center [913, 246] width 13 height 14
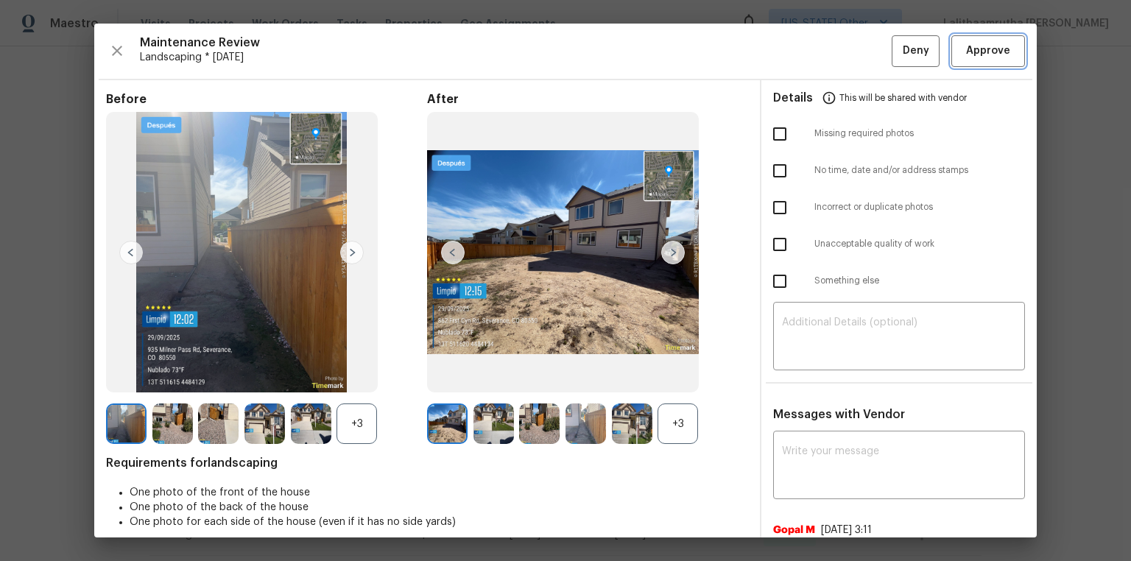
click at [804, 61] on button "Approve" at bounding box center [989, 51] width 74 height 32
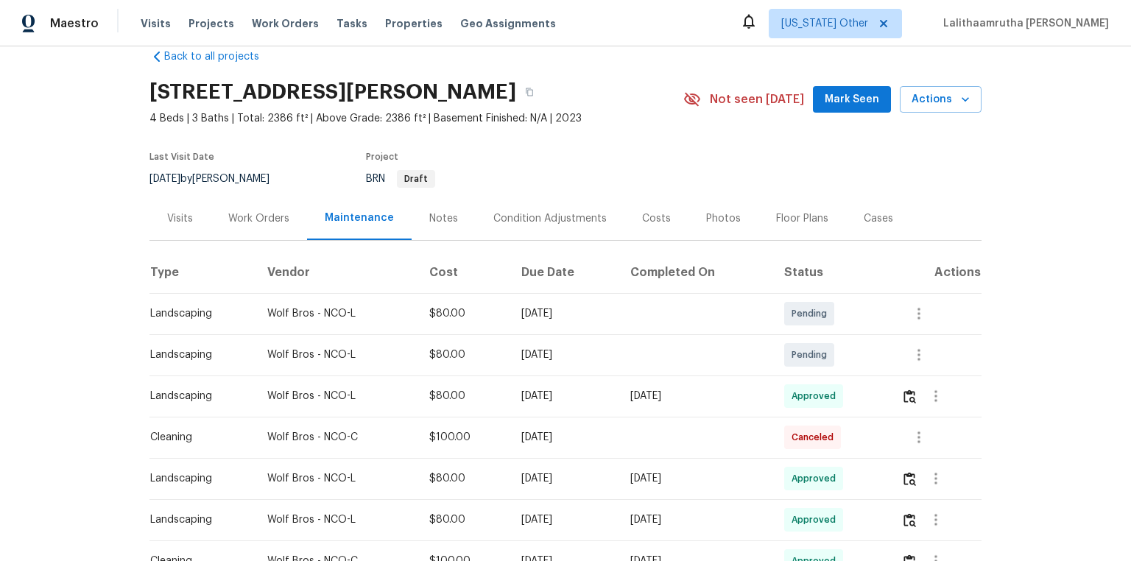
scroll to position [0, 0]
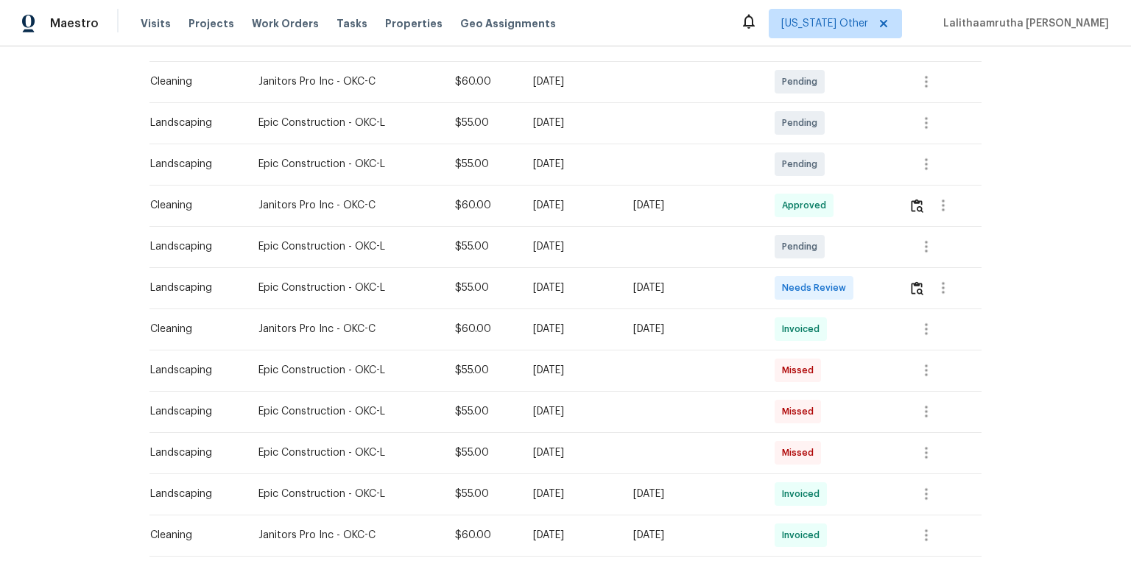
scroll to position [295, 0]
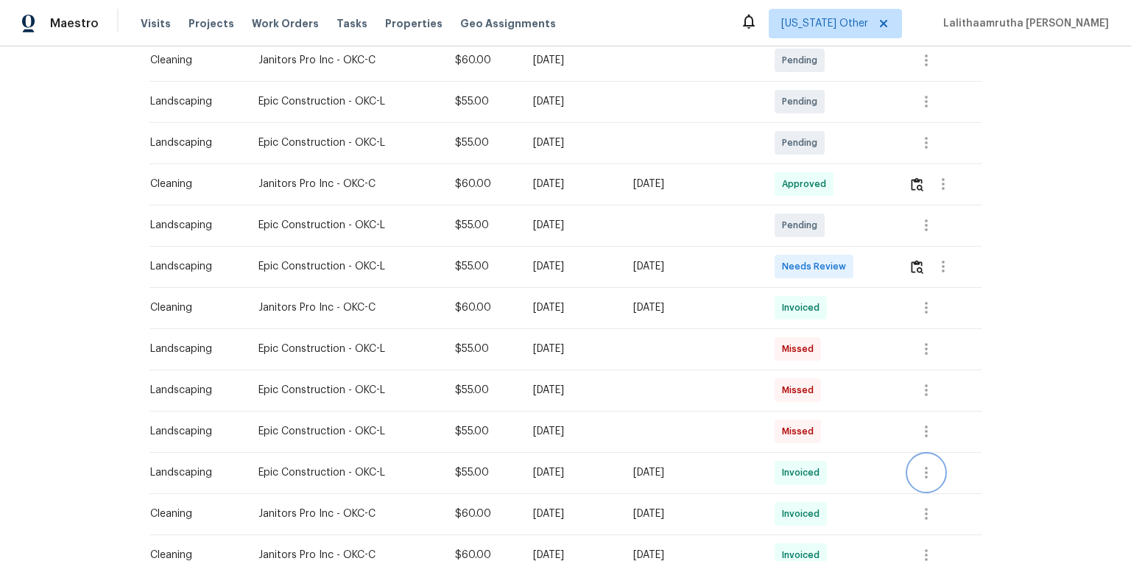
click at [804, 377] on button "button" at bounding box center [926, 472] width 35 height 35
click at [804, 377] on li "View details" at bounding box center [960, 483] width 103 height 24
click at [804, 377] on div at bounding box center [565, 280] width 1131 height 561
click at [804, 377] on icon "button" at bounding box center [927, 514] width 18 height 18
click at [804, 377] on li "View details" at bounding box center [960, 507] width 103 height 24
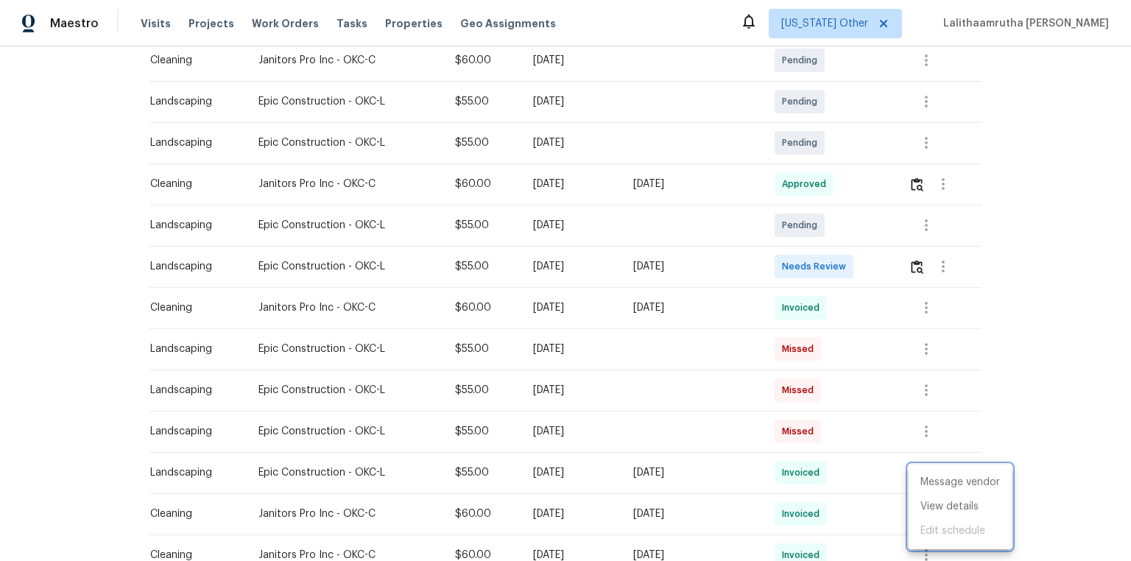
click at [804, 377] on div at bounding box center [565, 280] width 1131 height 561
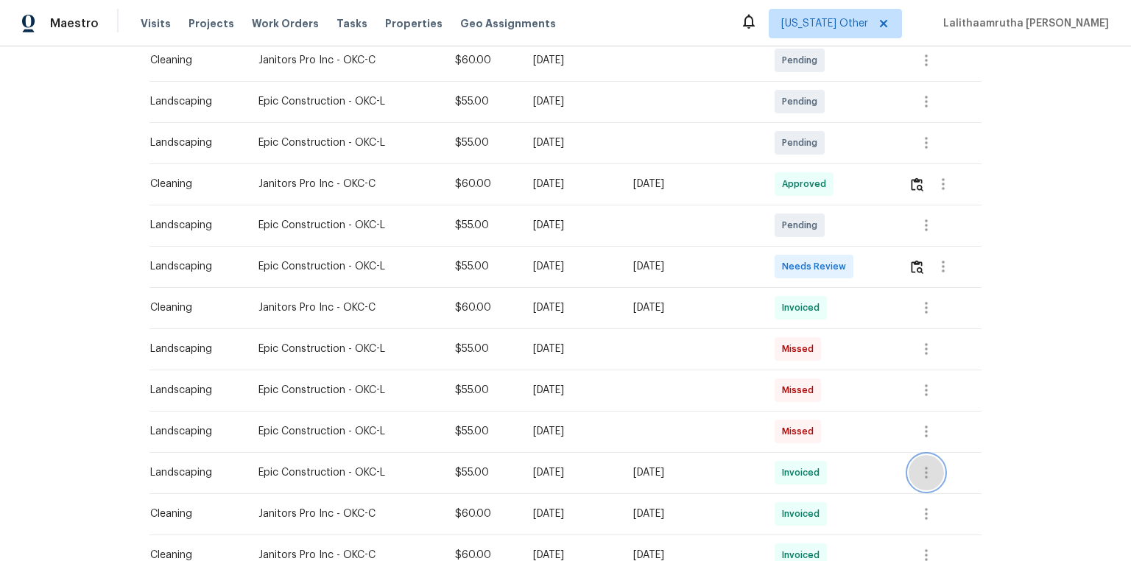
click at [804, 377] on icon "button" at bounding box center [927, 473] width 18 height 18
click at [804, 377] on li "View details" at bounding box center [960, 483] width 103 height 24
